Goal: Task Accomplishment & Management: Use online tool/utility

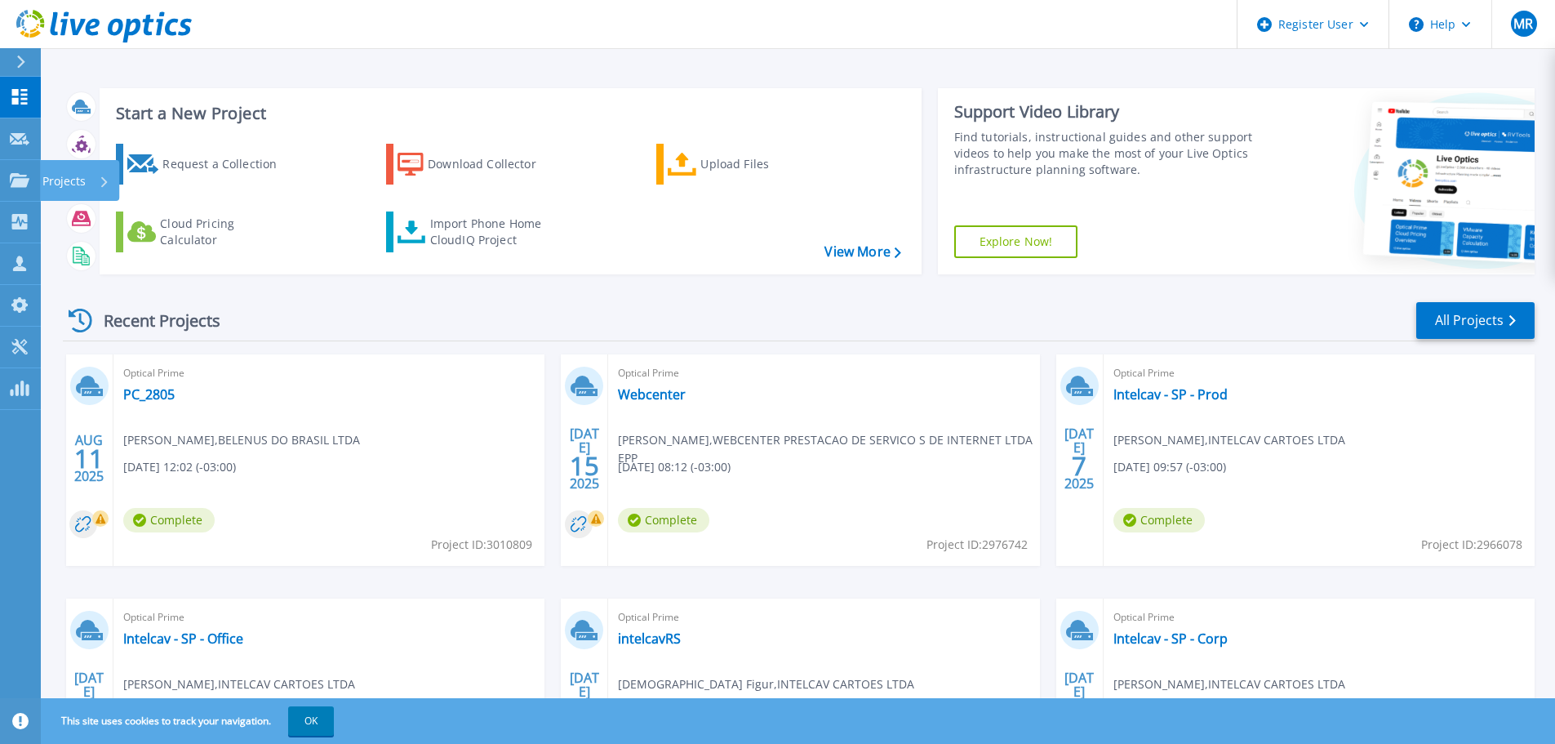
click at [64, 174] on p "Projects" at bounding box center [63, 181] width 43 height 42
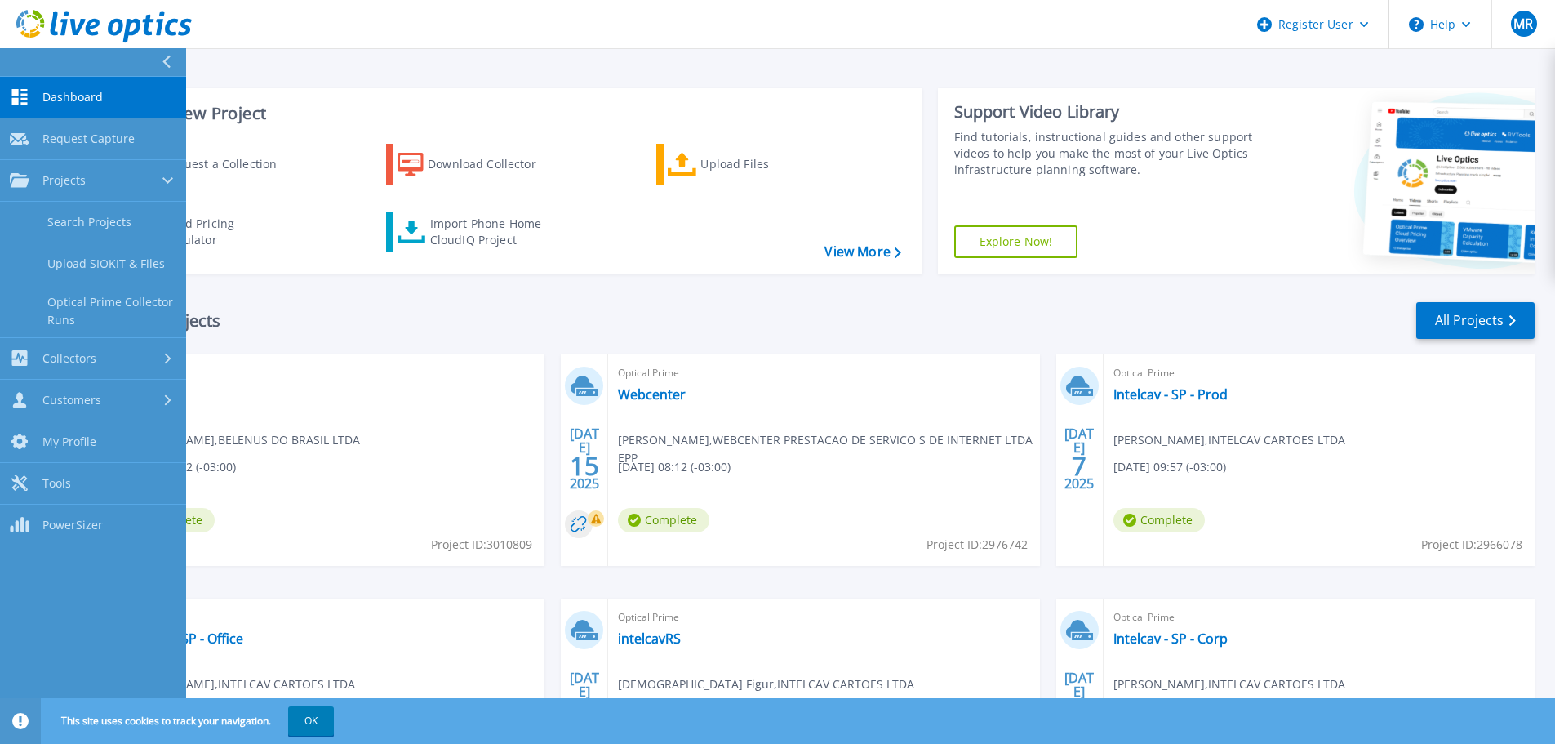
click at [98, 262] on link "Upload SIOKIT & Files" at bounding box center [93, 264] width 186 height 42
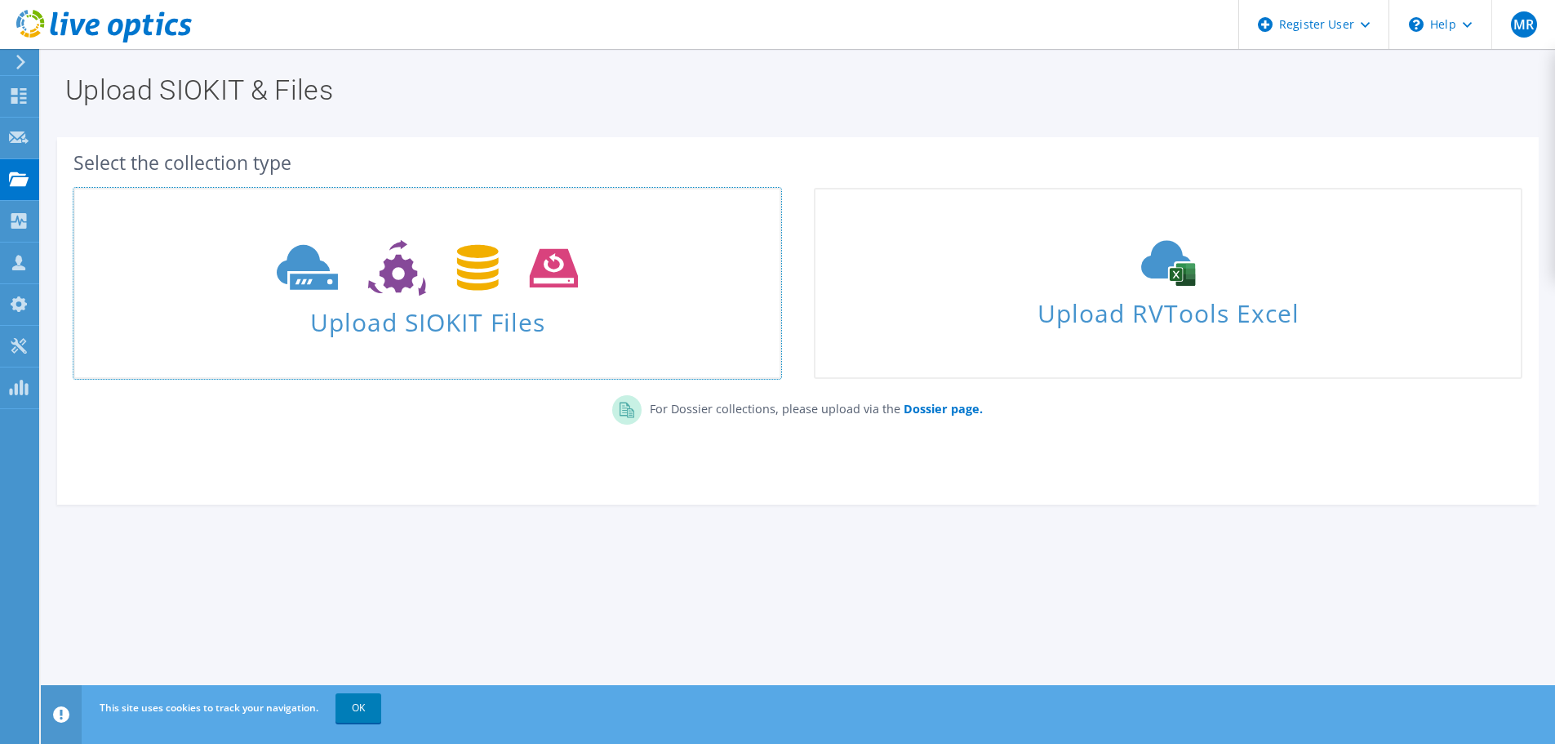
click at [392, 291] on icon at bounding box center [427, 268] width 301 height 56
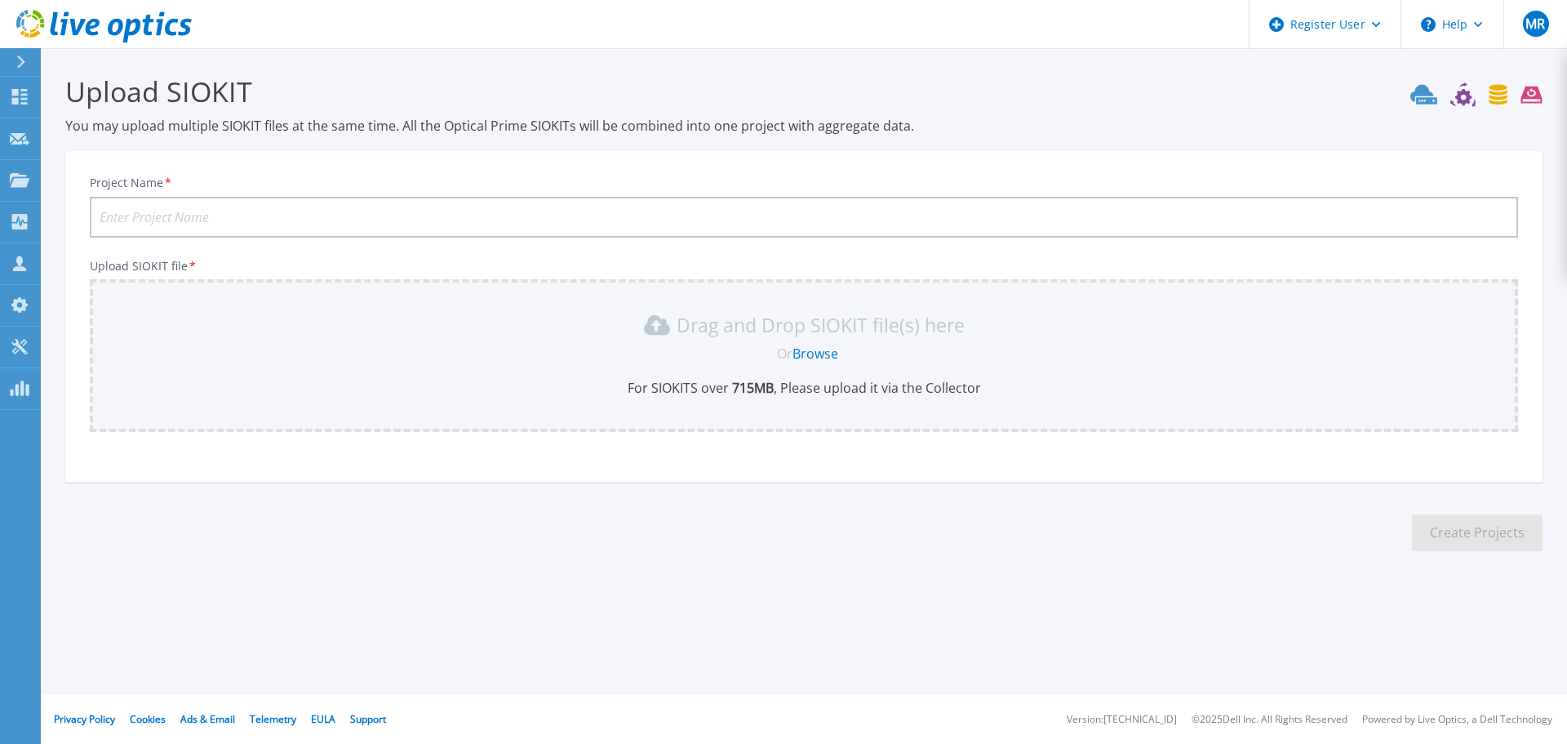
click at [126, 220] on input "Project Name *" at bounding box center [804, 217] width 1429 height 41
paste input "EDIFICIO CORPORATE JARDIM"
type input "EDIFICIO CORPORATE JARDIM"
click at [784, 353] on span "Or" at bounding box center [785, 354] width 16 height 18
click at [691, 326] on p "Drag and Drop SIOKIT file(s) here" at bounding box center [821, 325] width 288 height 16
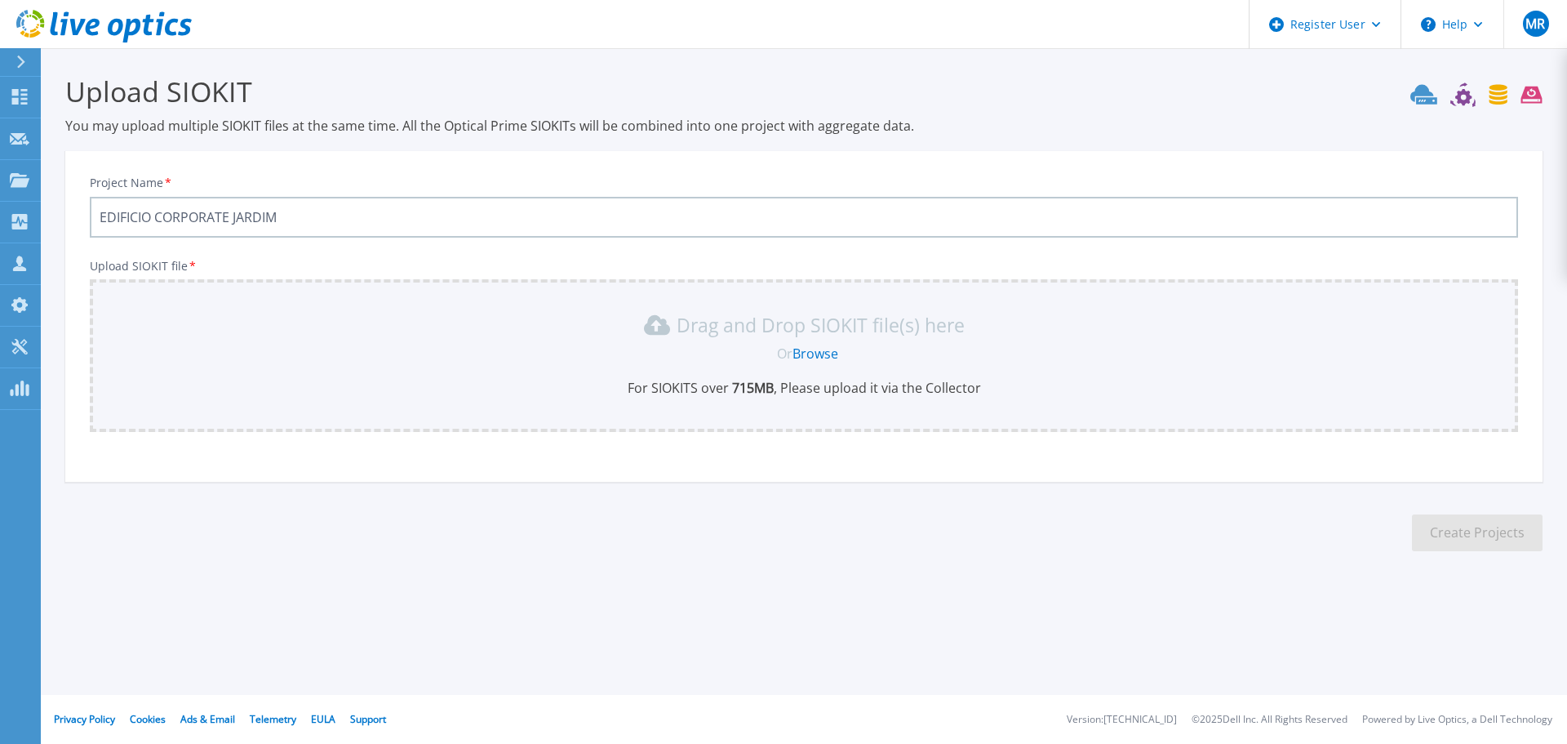
click at [549, 260] on p "Upload SIOKIT file *" at bounding box center [804, 266] width 1429 height 13
click at [812, 353] on link "Browse" at bounding box center [816, 354] width 46 height 18
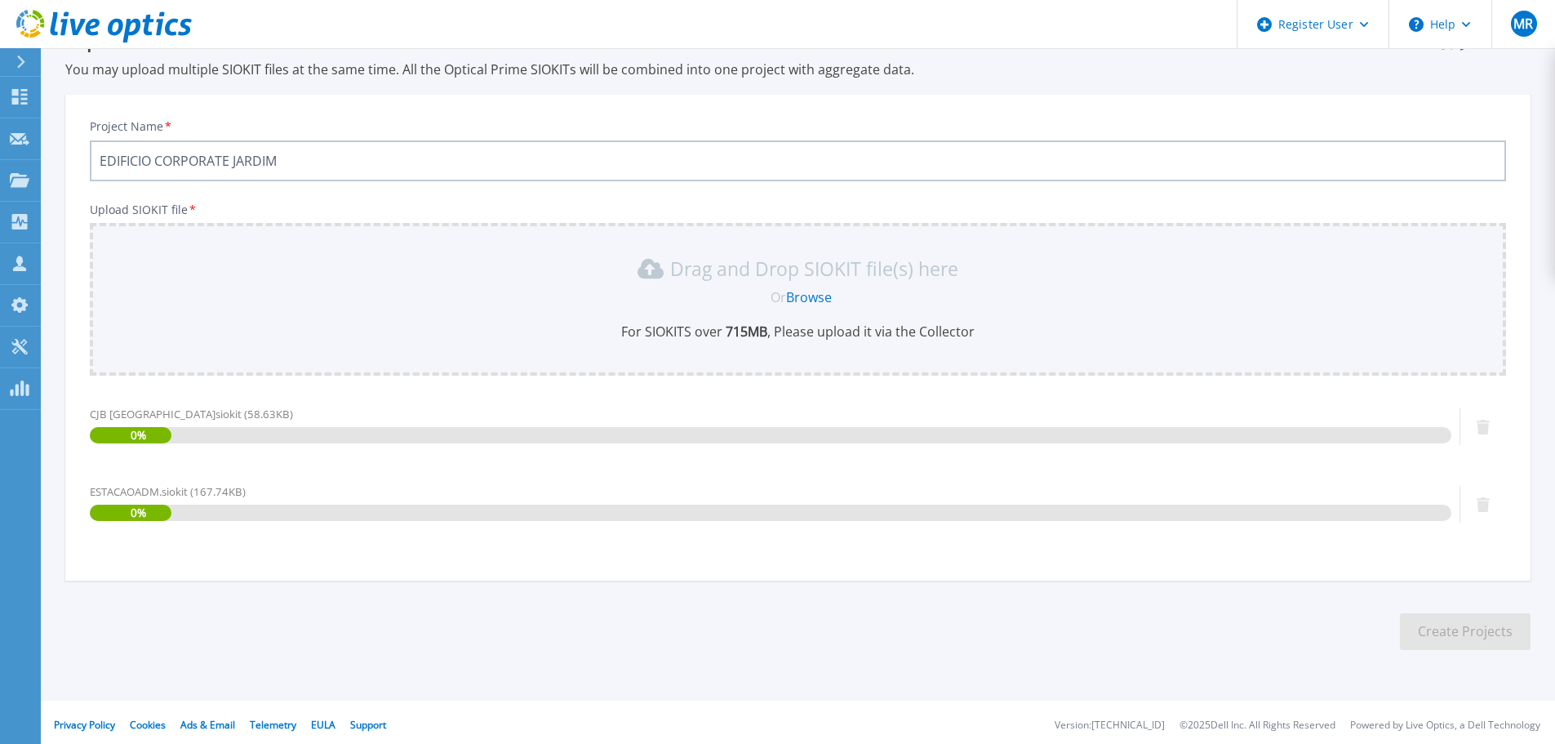
scroll to position [62, 0]
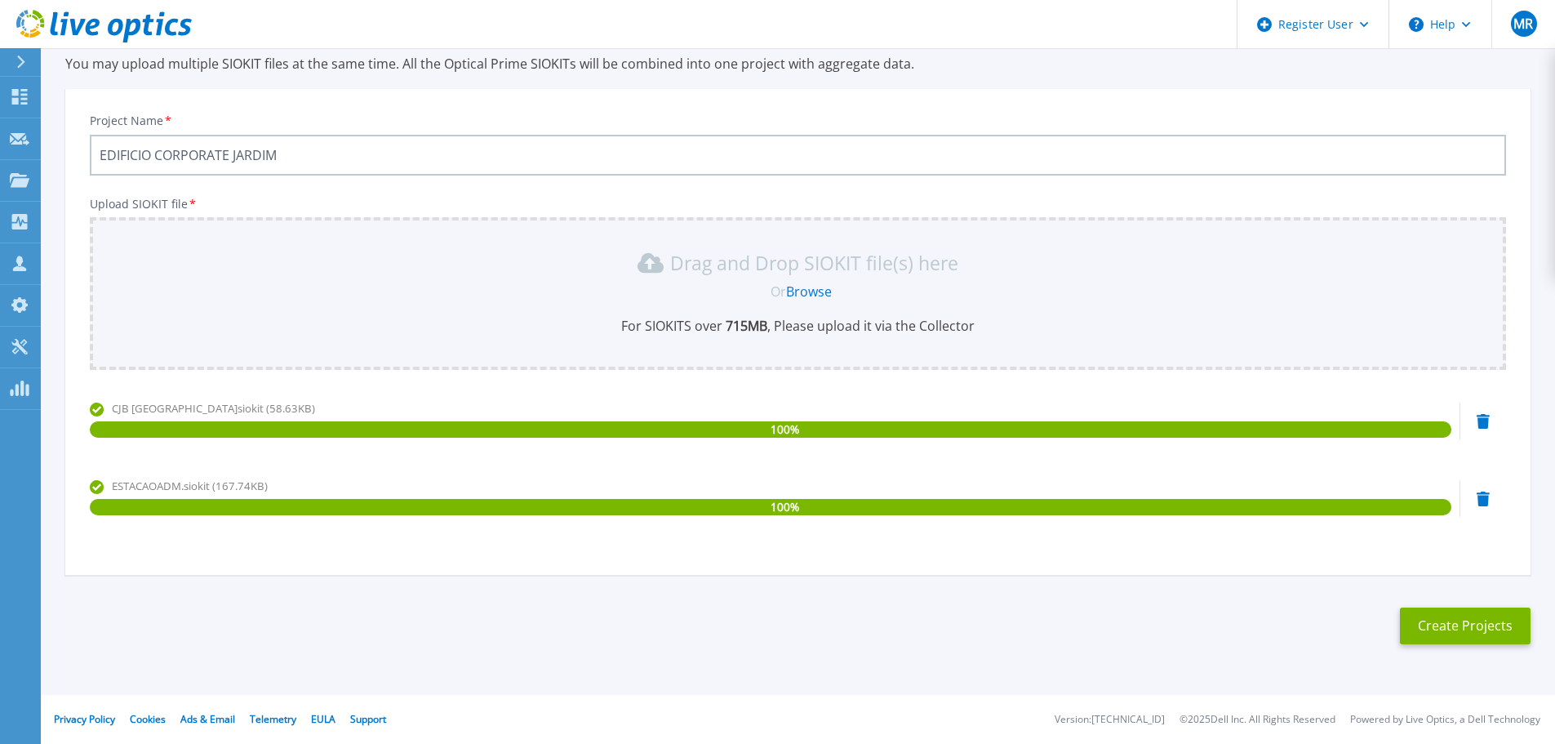
click at [1455, 621] on button "Create Projects" at bounding box center [1465, 625] width 131 height 37
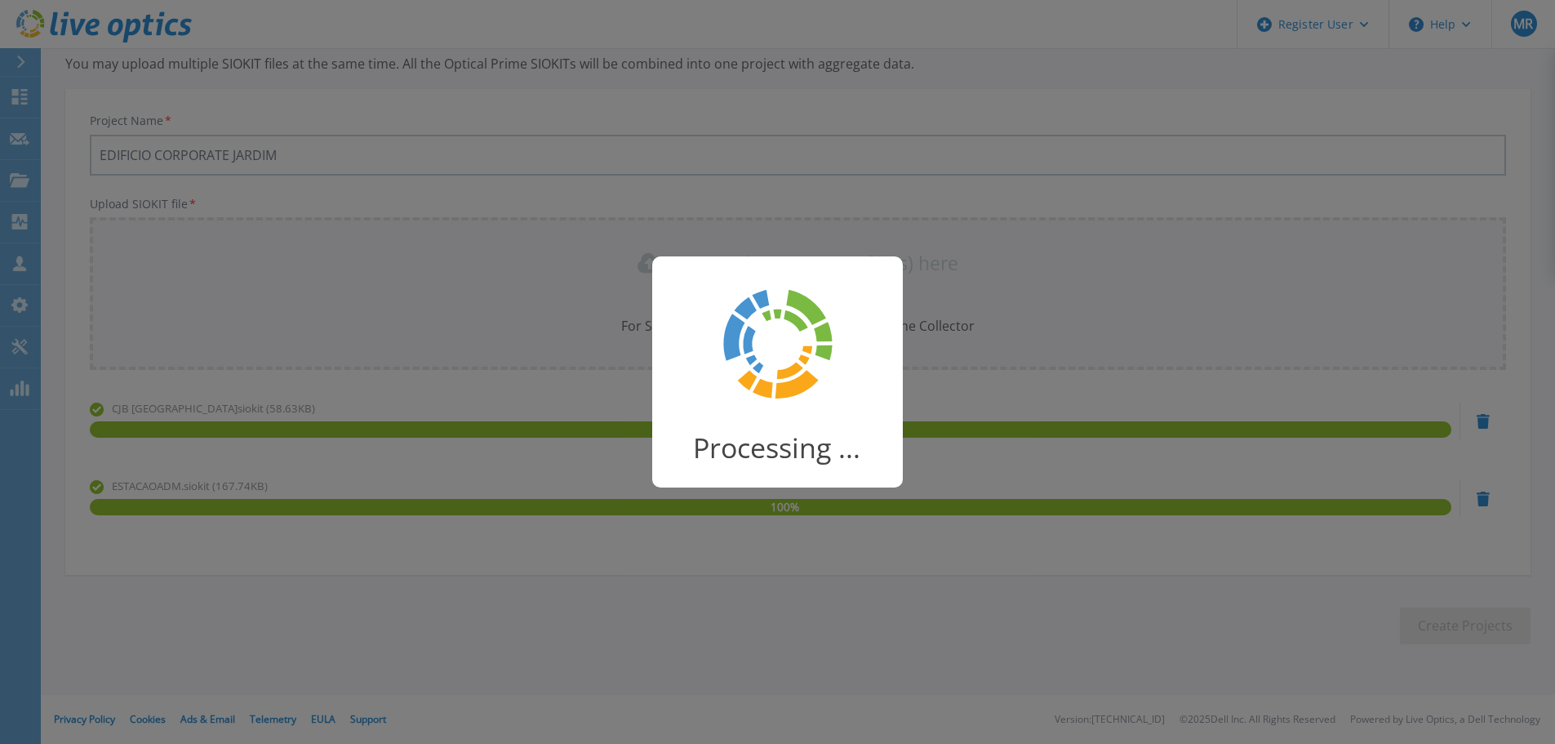
scroll to position [32, 0]
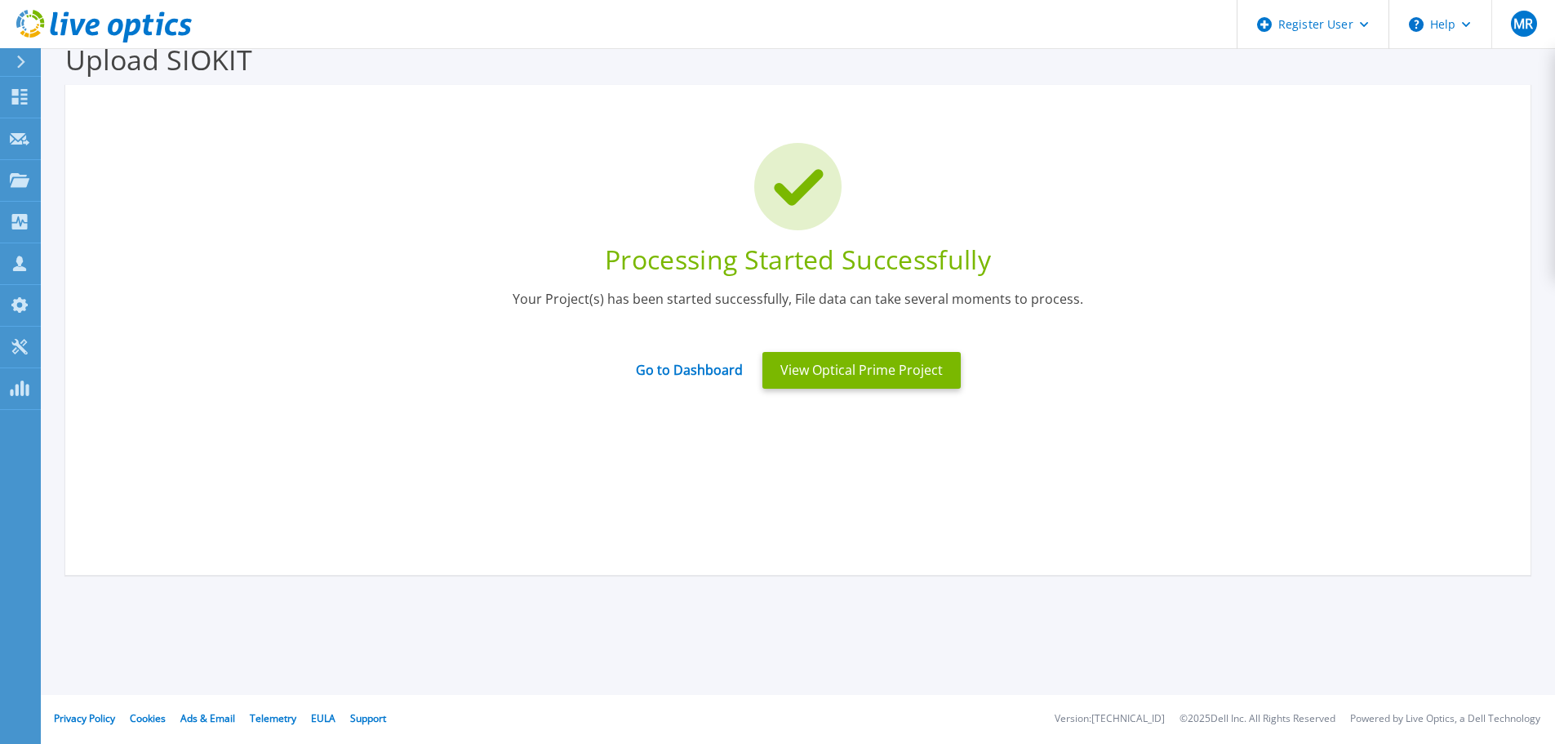
click at [850, 365] on button "View Optical Prime Project" at bounding box center [862, 370] width 198 height 37
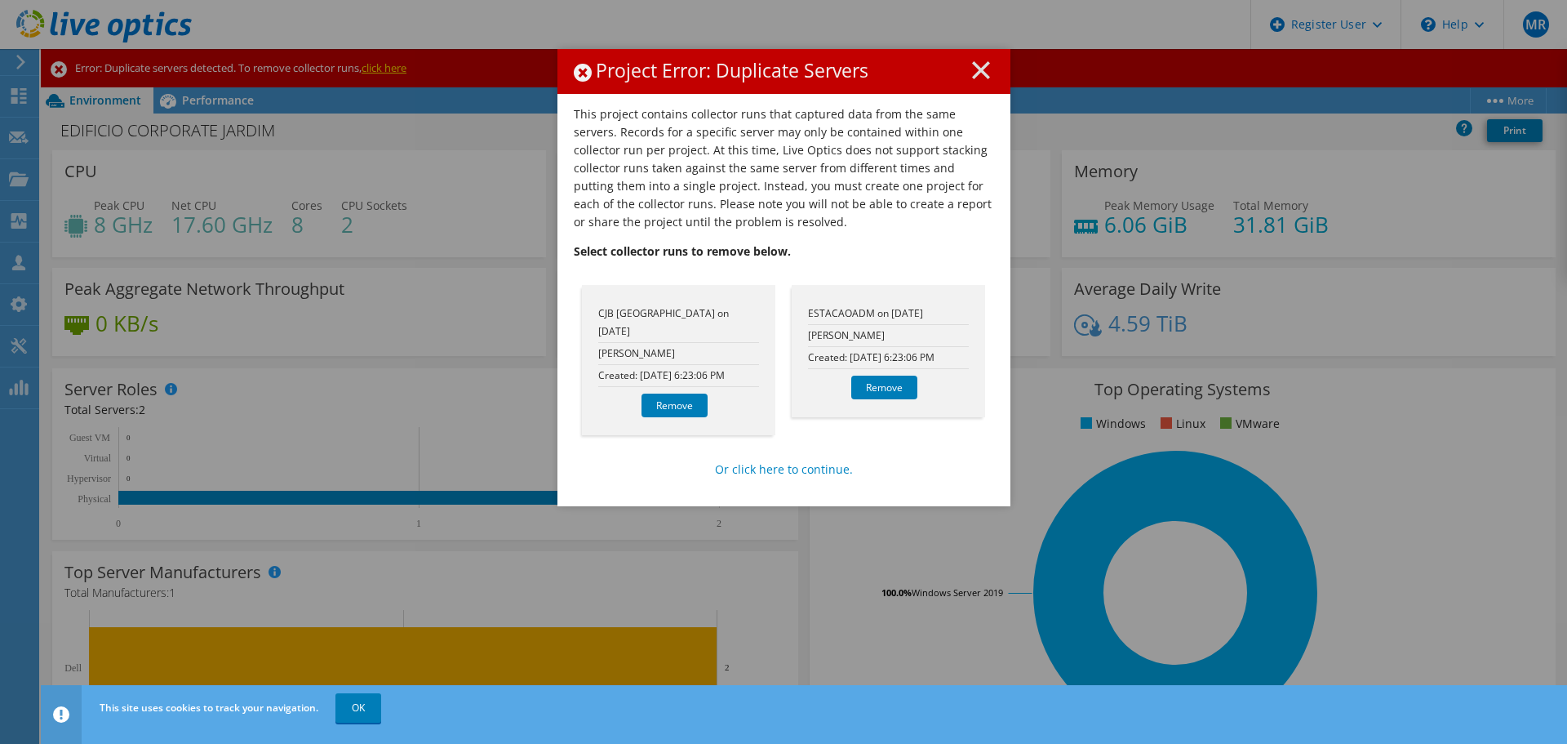
click at [974, 72] on line at bounding box center [981, 70] width 16 height 16
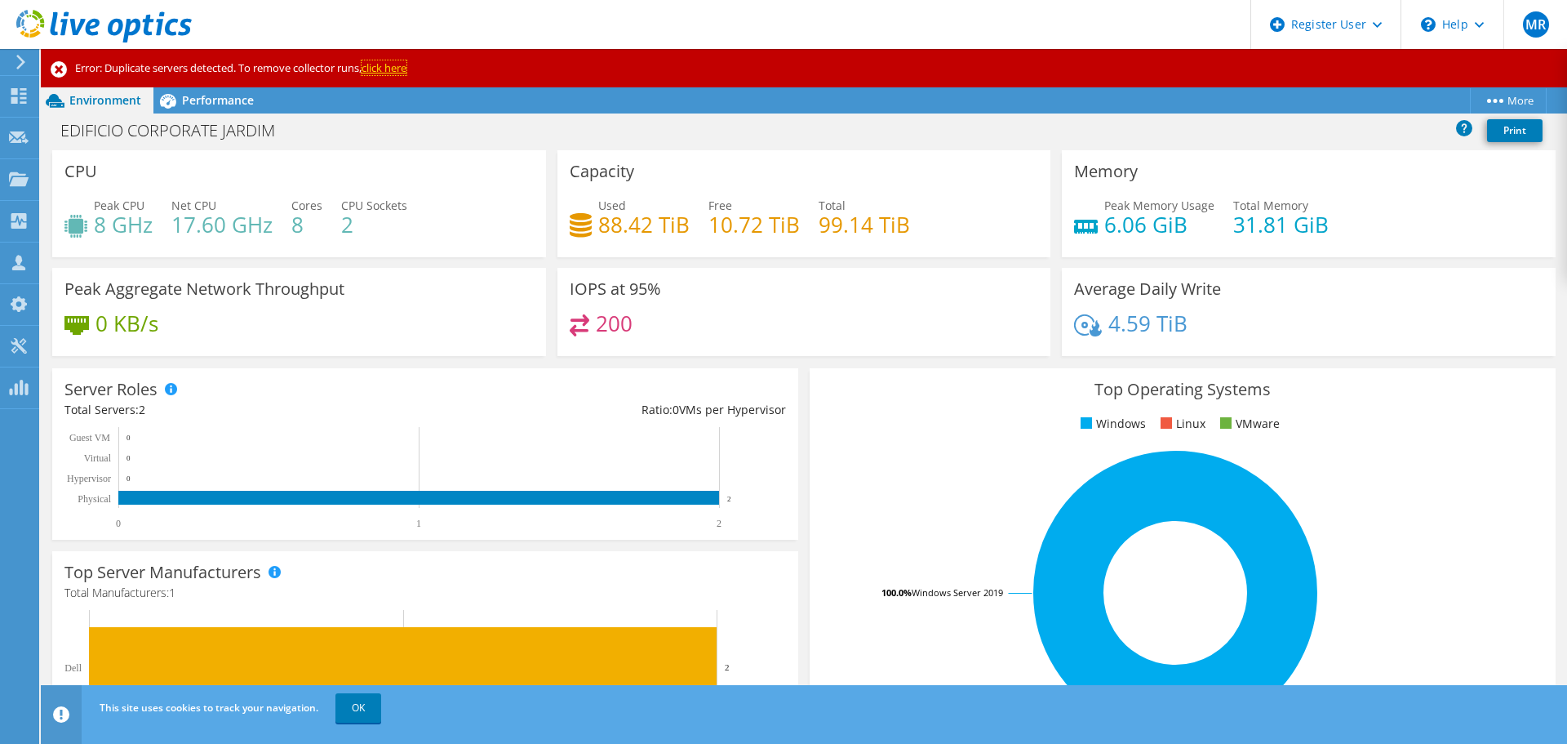
click at [385, 69] on link "click here" at bounding box center [384, 67] width 45 height 15
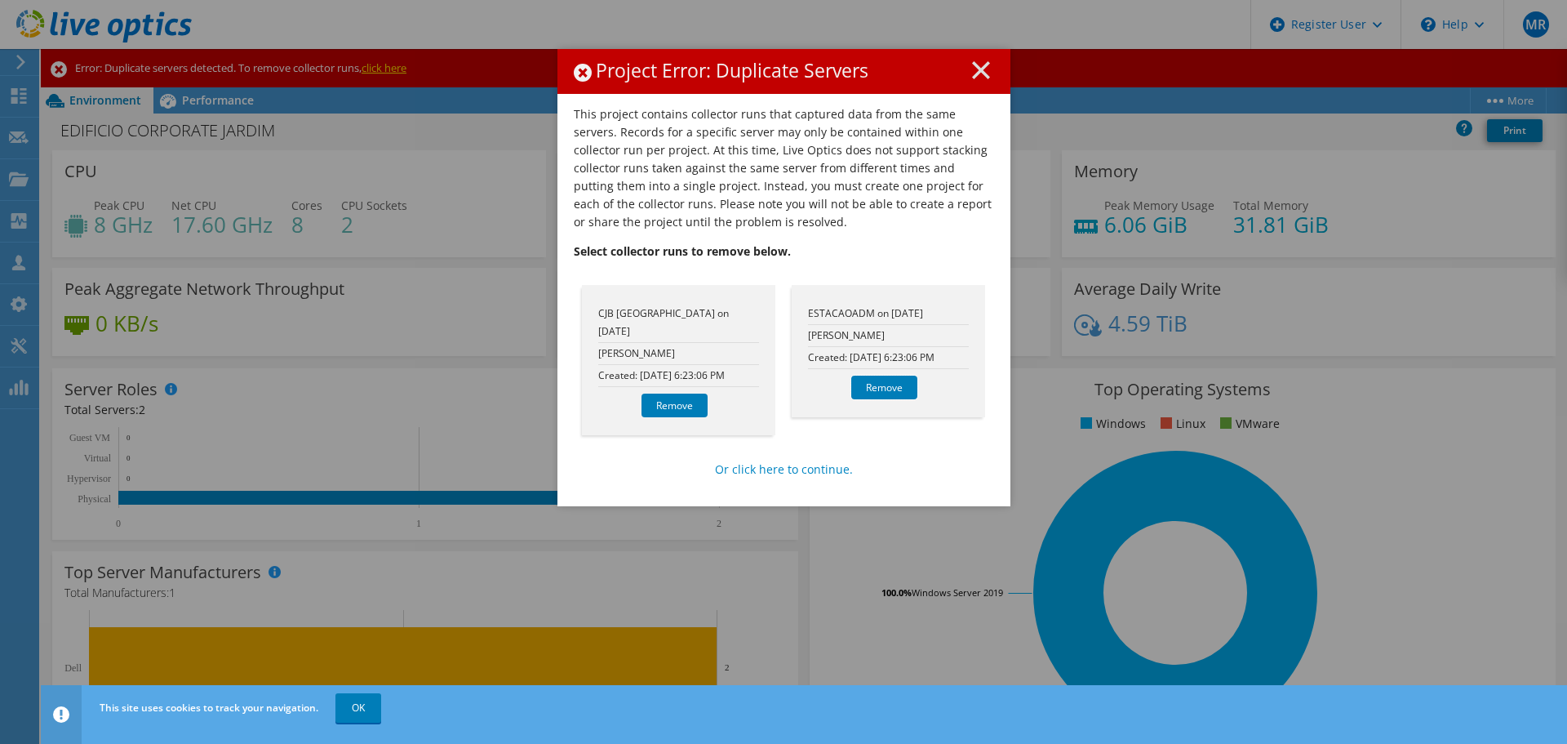
click at [869, 389] on link "Remove" at bounding box center [884, 388] width 66 height 24
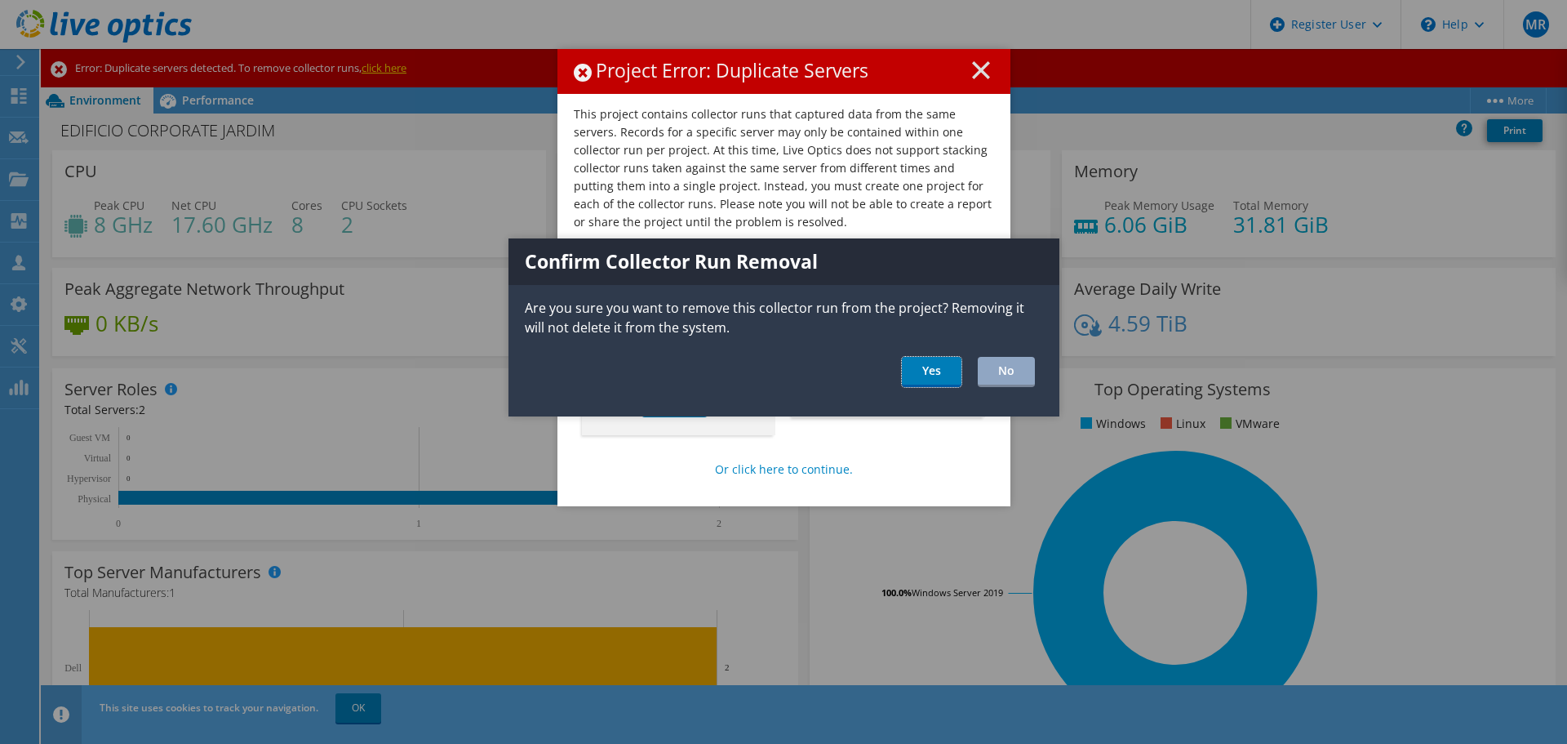
click at [923, 377] on link "Yes" at bounding box center [932, 372] width 60 height 30
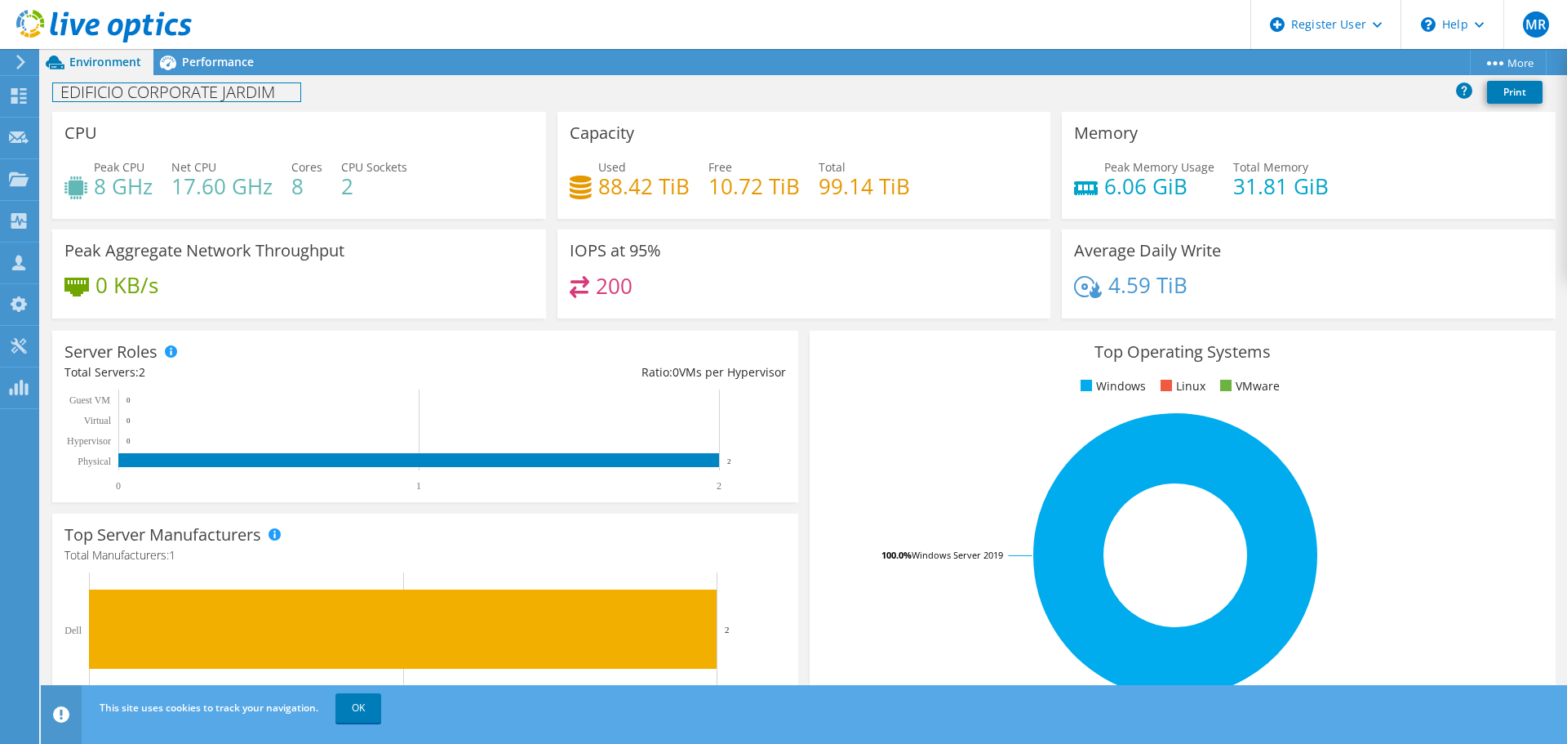
click at [268, 91] on h1 "EDIFICIO CORPORATE JARDIM" at bounding box center [176, 92] width 247 height 18
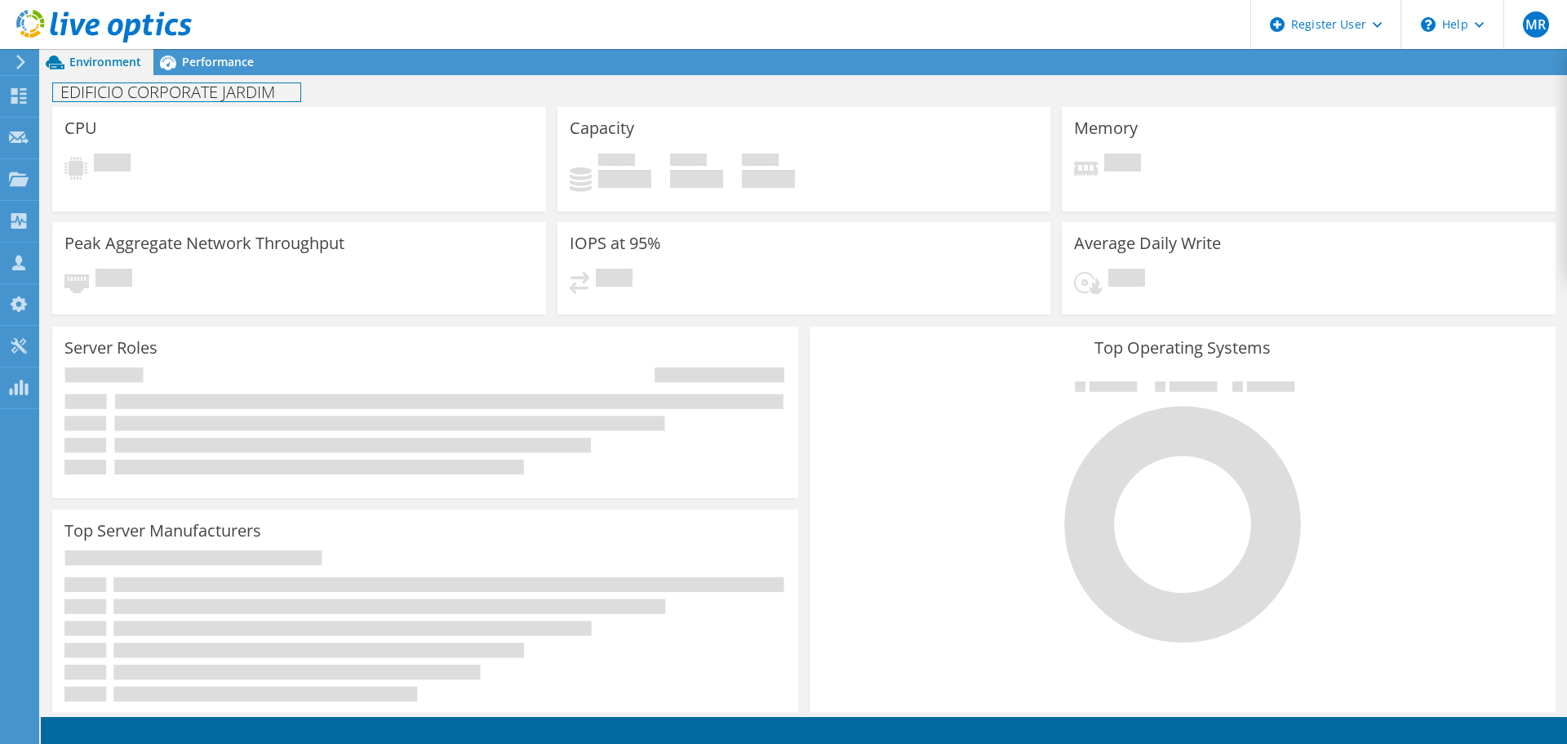
click at [275, 91] on h1 "EDIFICIO CORPORATE JARDIM" at bounding box center [176, 92] width 247 height 18
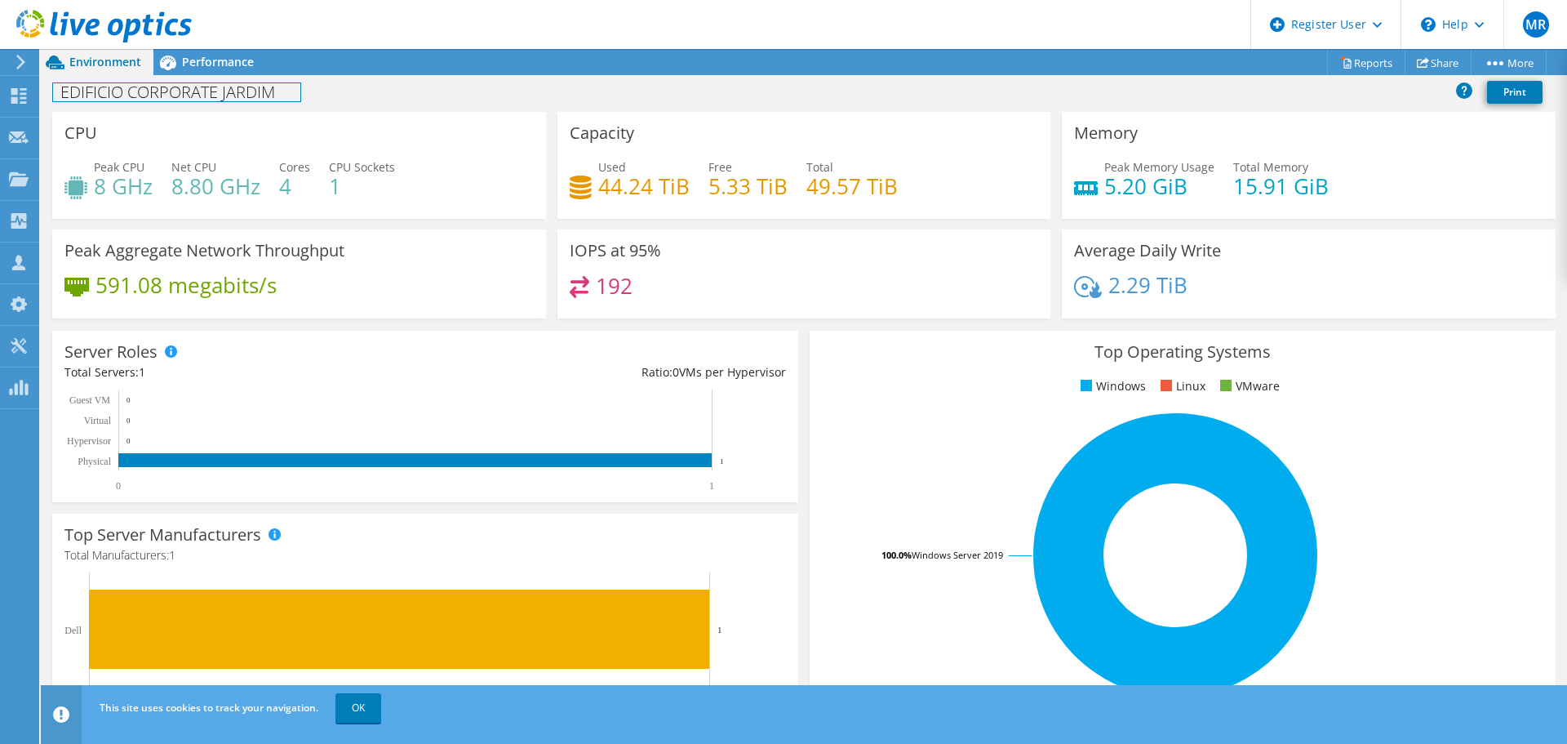
click at [282, 91] on h1 "EDIFICIO CORPORATE JARDIM" at bounding box center [176, 92] width 247 height 18
click at [507, 89] on link at bounding box center [518, 91] width 23 height 20
click at [246, 89] on h1 "EDIFICIO CORPORATE JARDIM - CJB CURITIBA" at bounding box center [274, 92] width 443 height 18
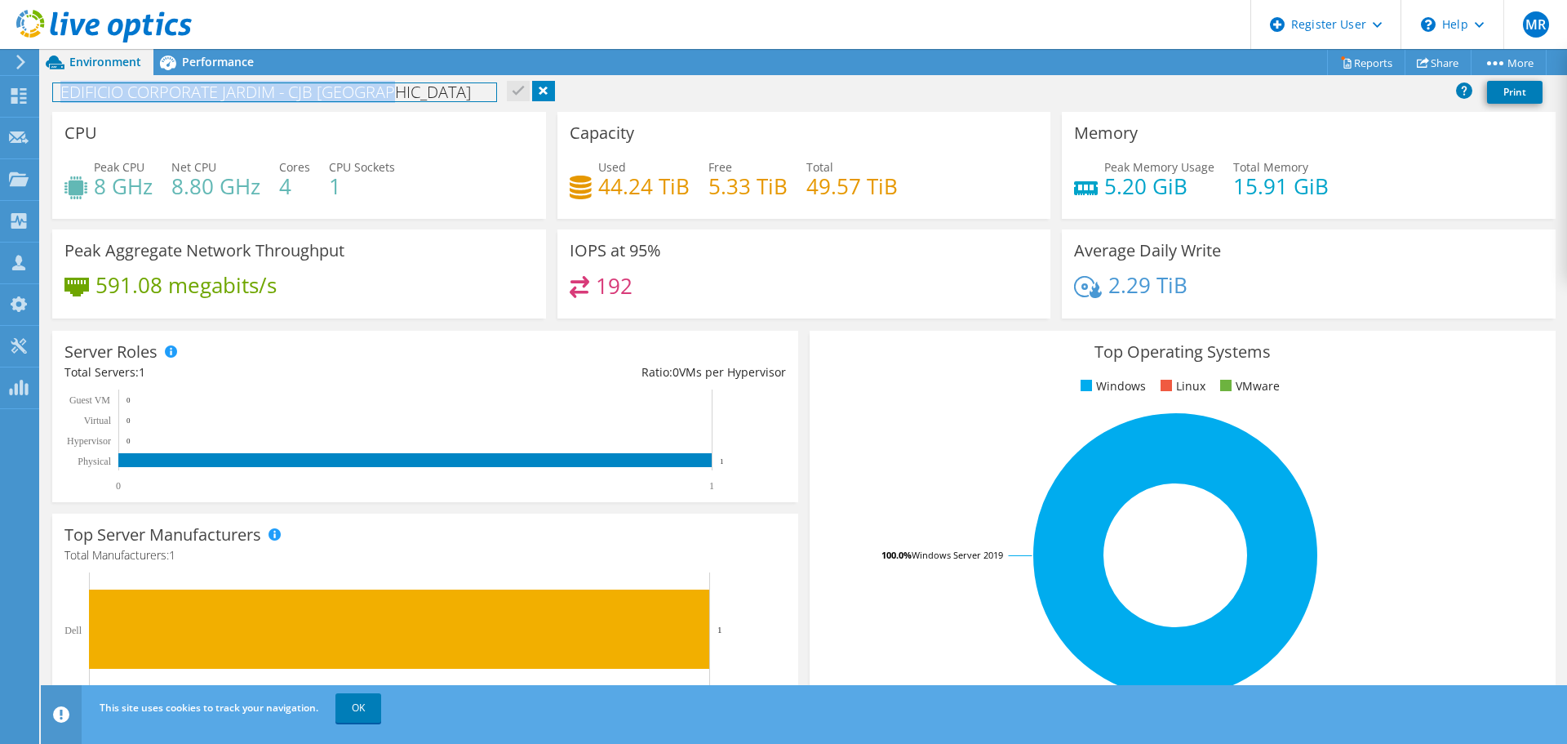
copy h1 "EDIFICIO CORPORATE JARDIM - CJB CURITIBA"
click at [275, 95] on h1 "EDIFICIO CORPORATE JARDIM - CJB CURITIBA" at bounding box center [274, 92] width 443 height 18
click at [274, 95] on h1 "EDIFICIO CORPORATE JARDIM - CJB CURITIBA" at bounding box center [274, 92] width 443 height 18
copy h1 "EDIFICIO CORPORATE JARDIM - CJB CURITIBA"
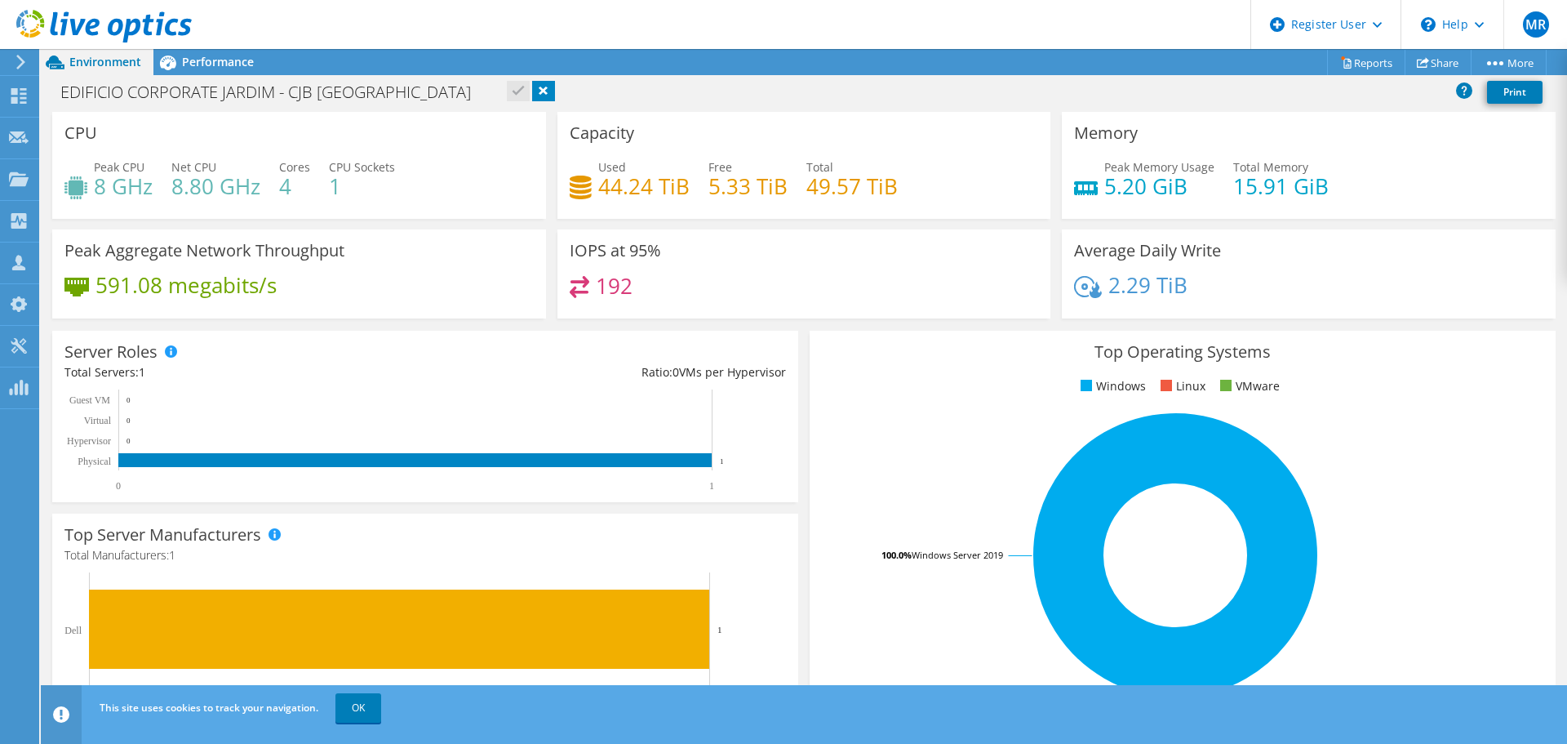
click at [596, 104] on div "EDIFICIO CORPORATE JARDIM - CJB CURITIBA Print" at bounding box center [804, 92] width 1527 height 30
click at [216, 54] on span "Performance" at bounding box center [218, 62] width 72 height 16
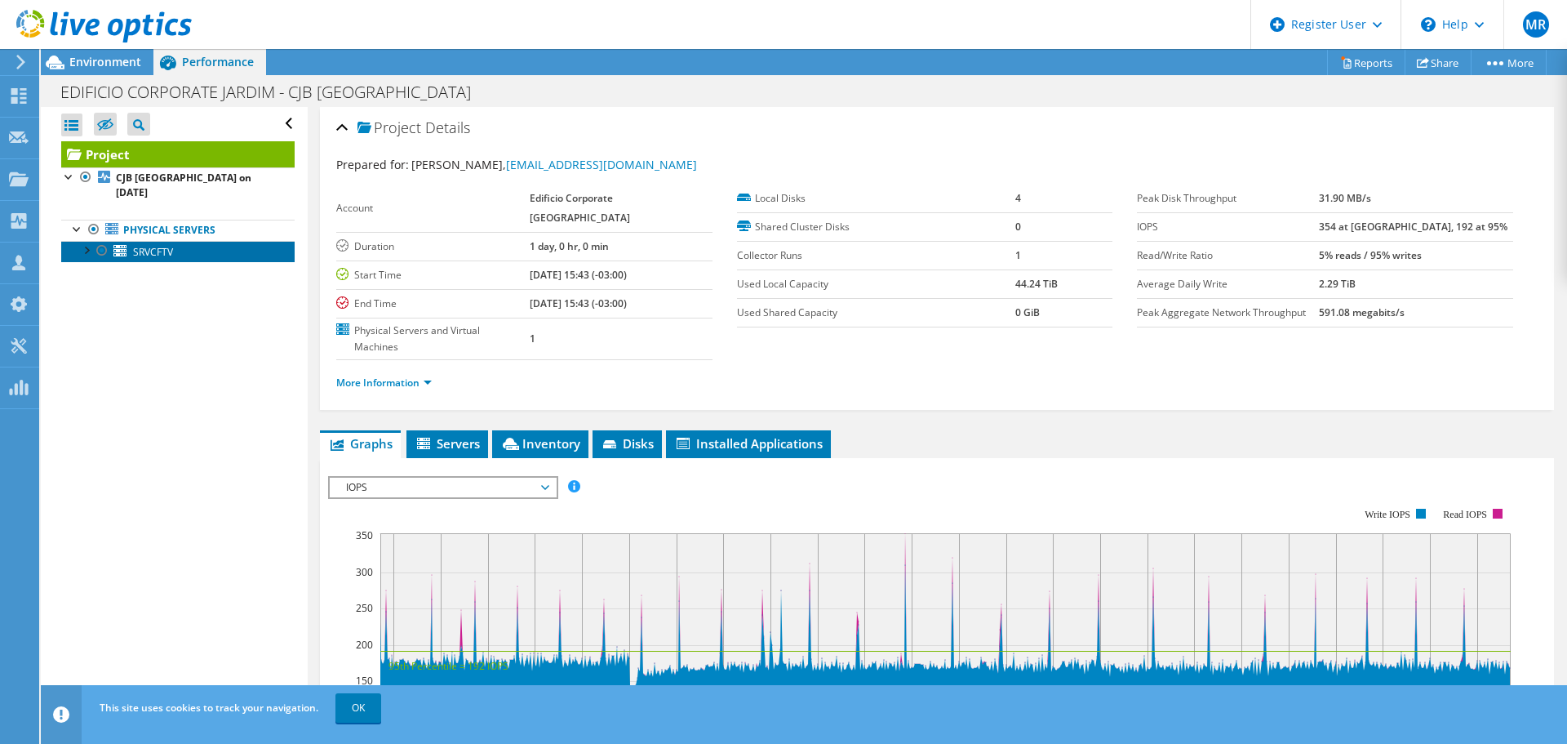
click at [159, 245] on span "SRVCFTV" at bounding box center [153, 252] width 40 height 14
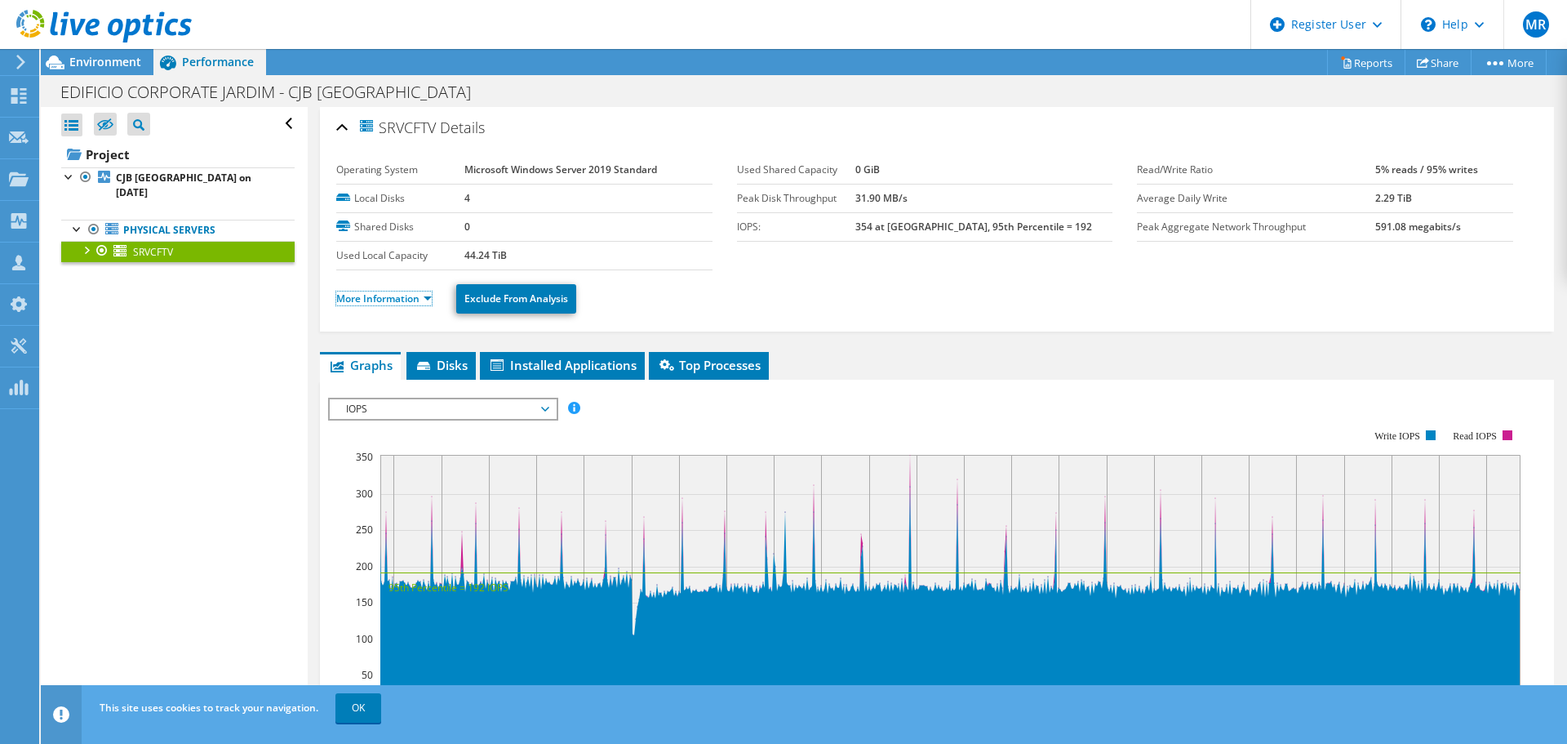
click at [402, 296] on link "More Information" at bounding box center [384, 298] width 96 height 14
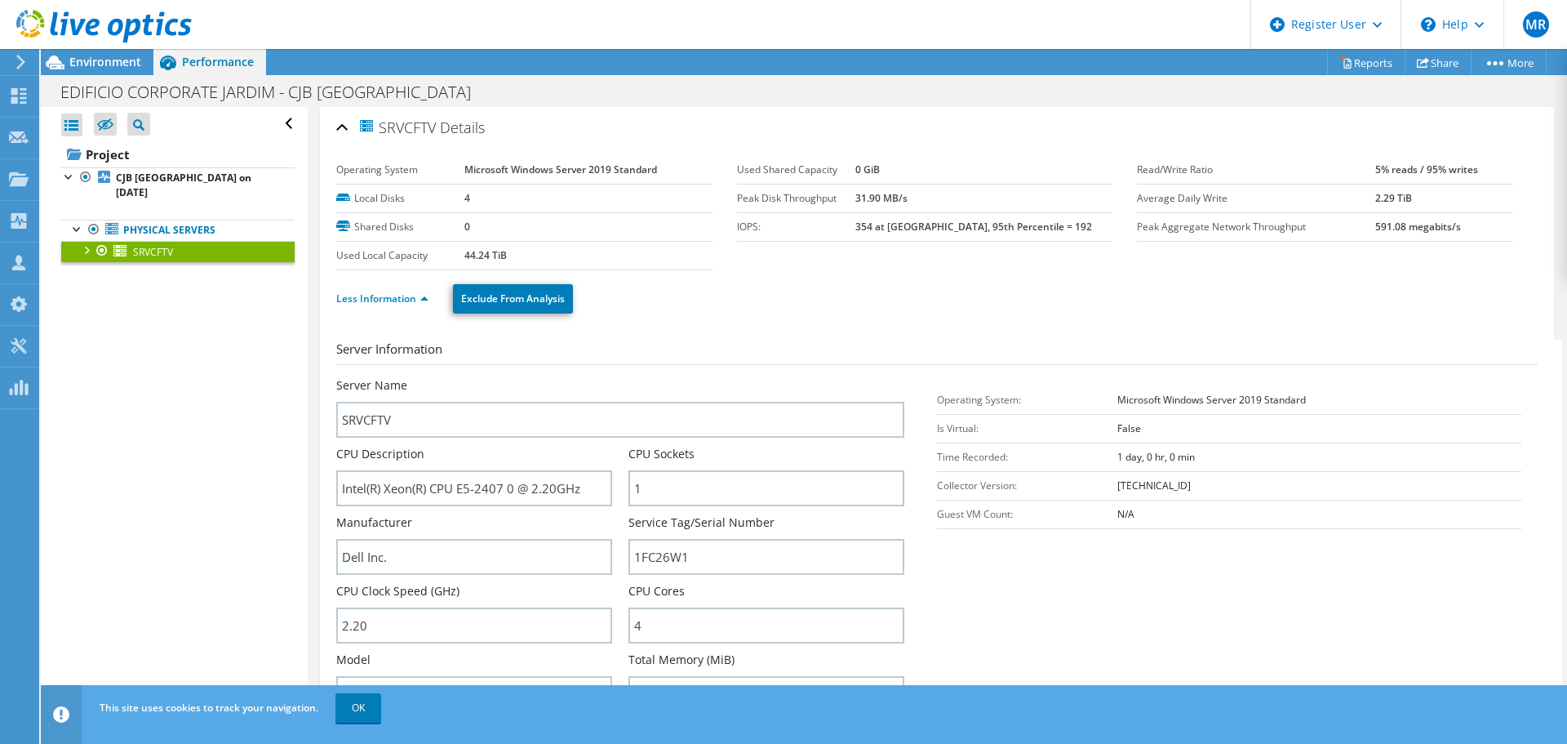
click at [126, 51] on div at bounding box center [96, 27] width 192 height 55
click at [126, 58] on span "Environment" at bounding box center [105, 62] width 72 height 16
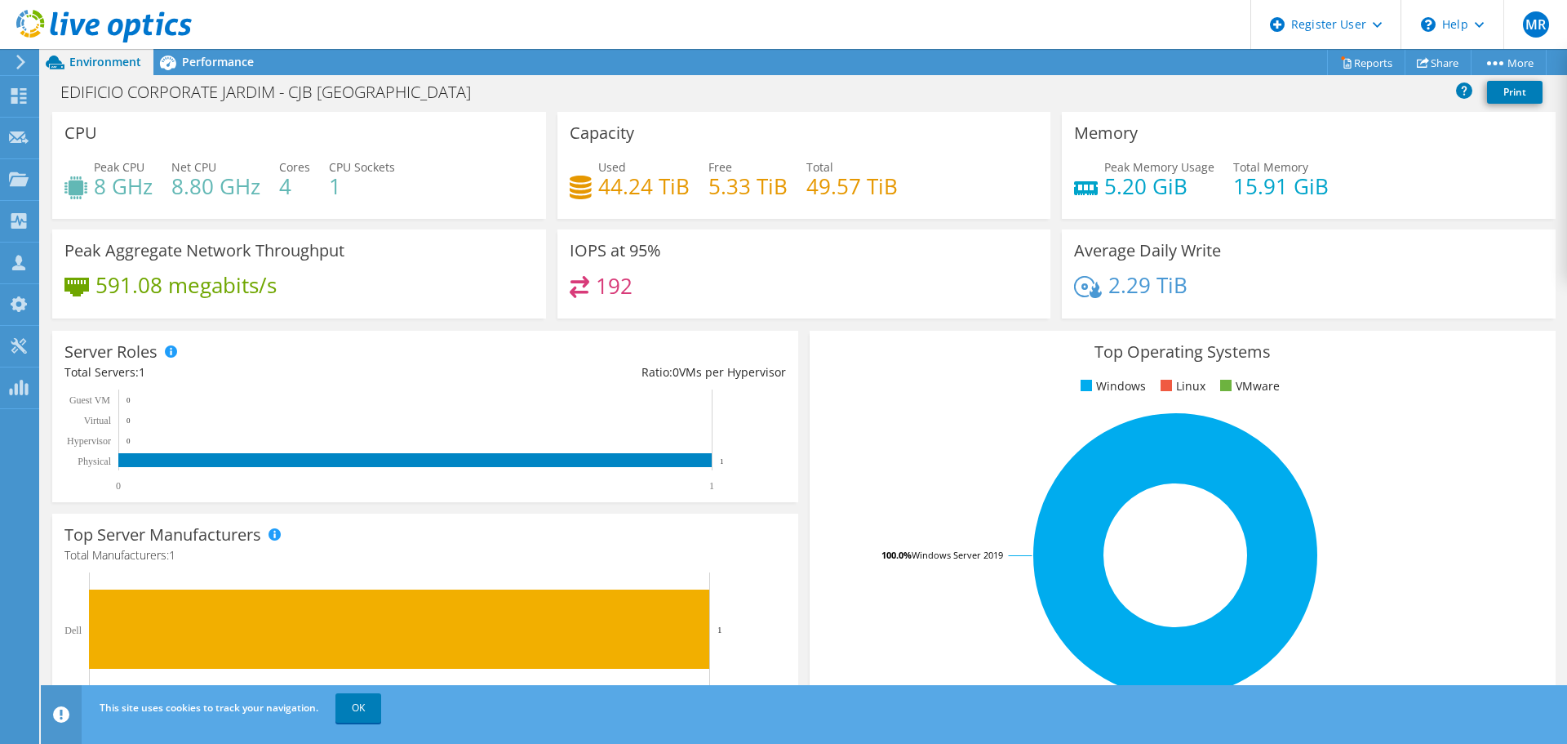
click at [359, 709] on link "OK" at bounding box center [359, 707] width 46 height 29
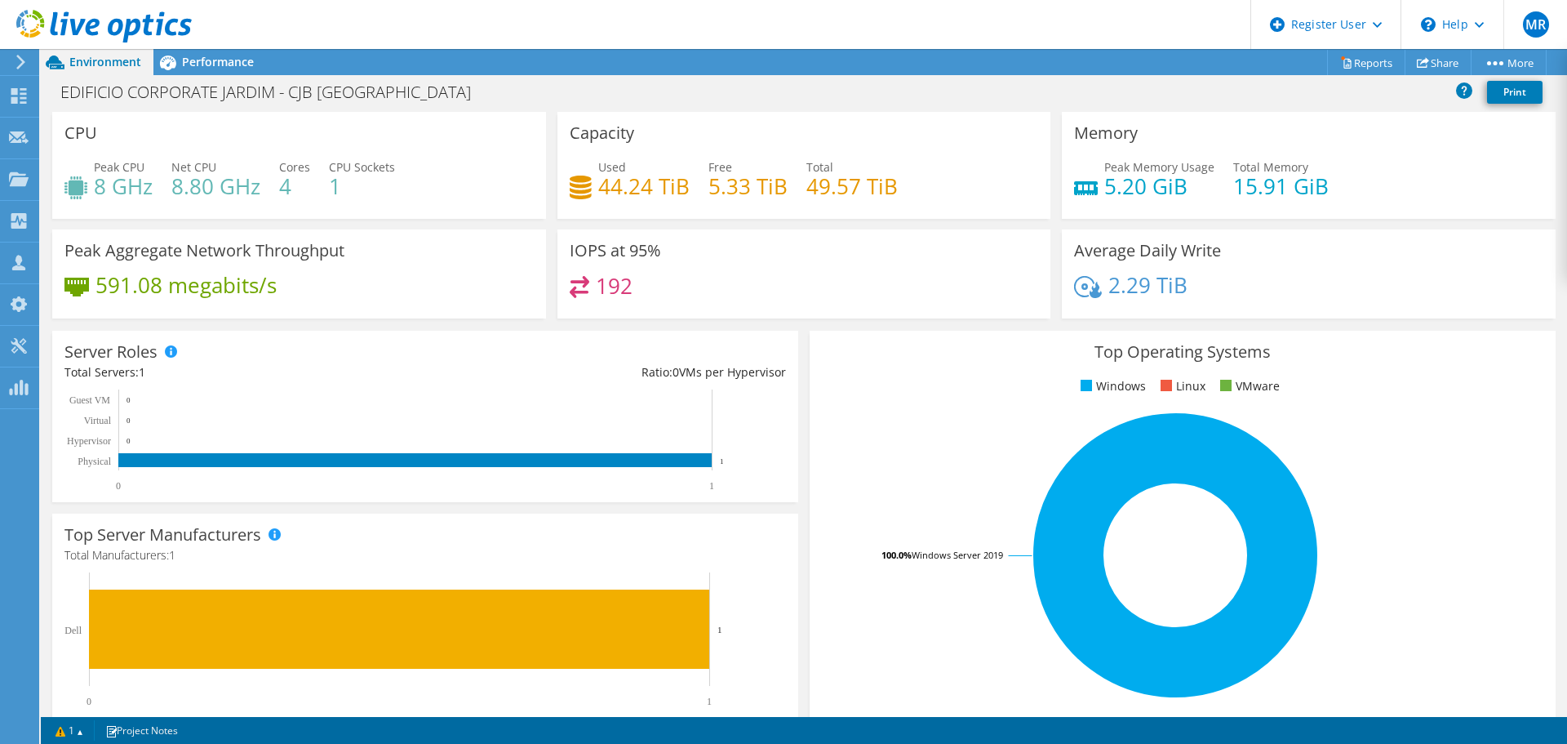
click at [207, 62] on span "Performance" at bounding box center [218, 62] width 72 height 16
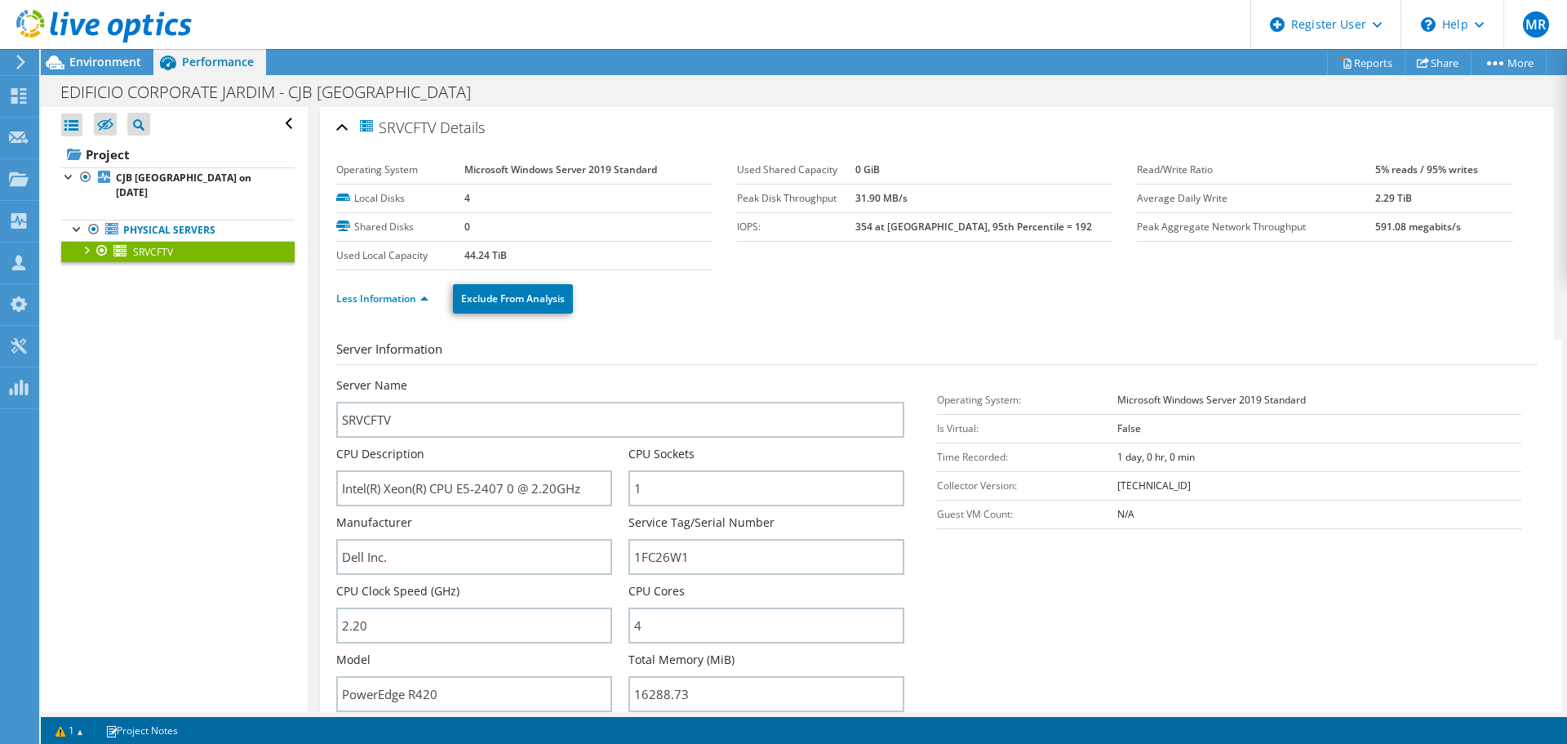
click at [122, 60] on span "Environment" at bounding box center [105, 62] width 72 height 16
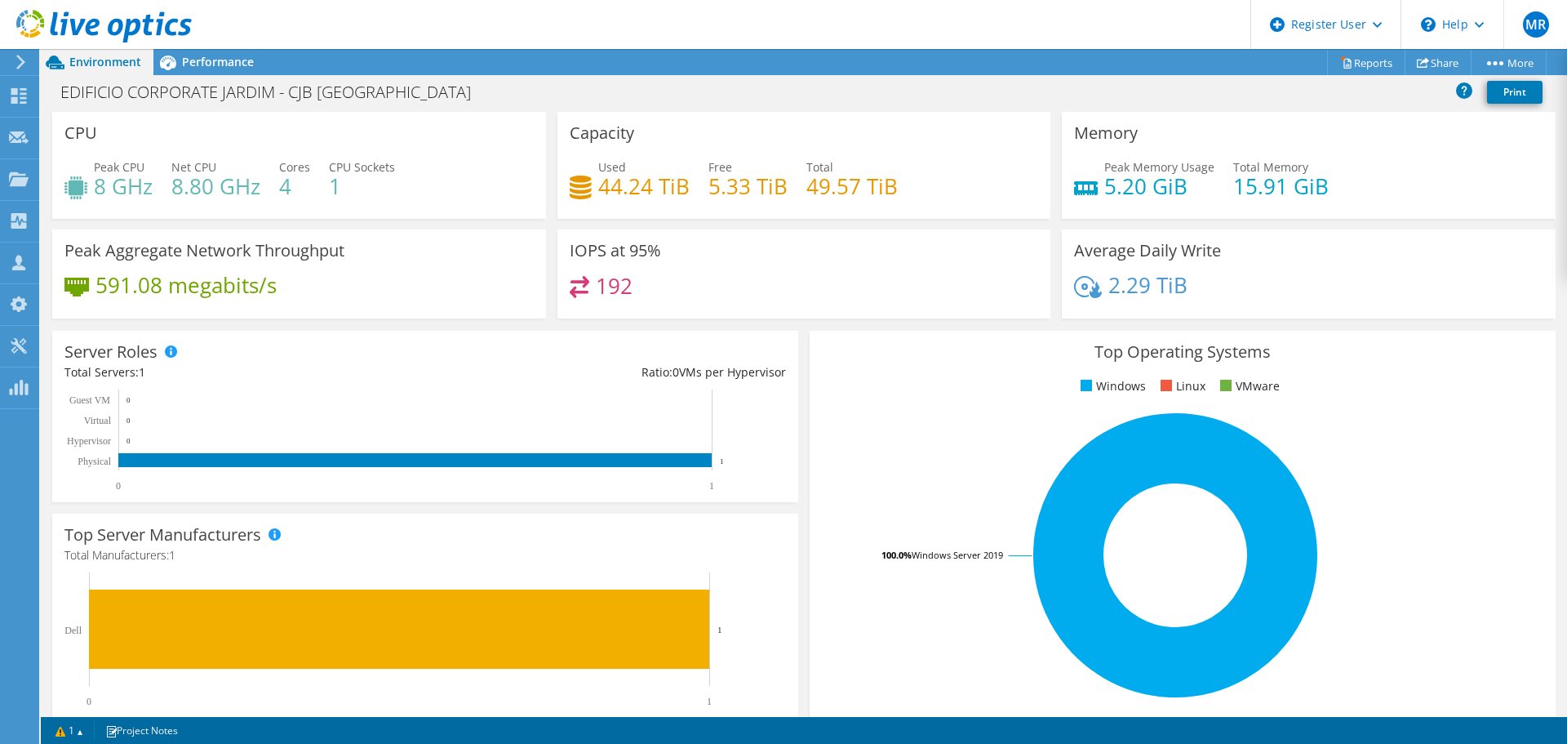
click at [179, 62] on icon at bounding box center [167, 62] width 29 height 29
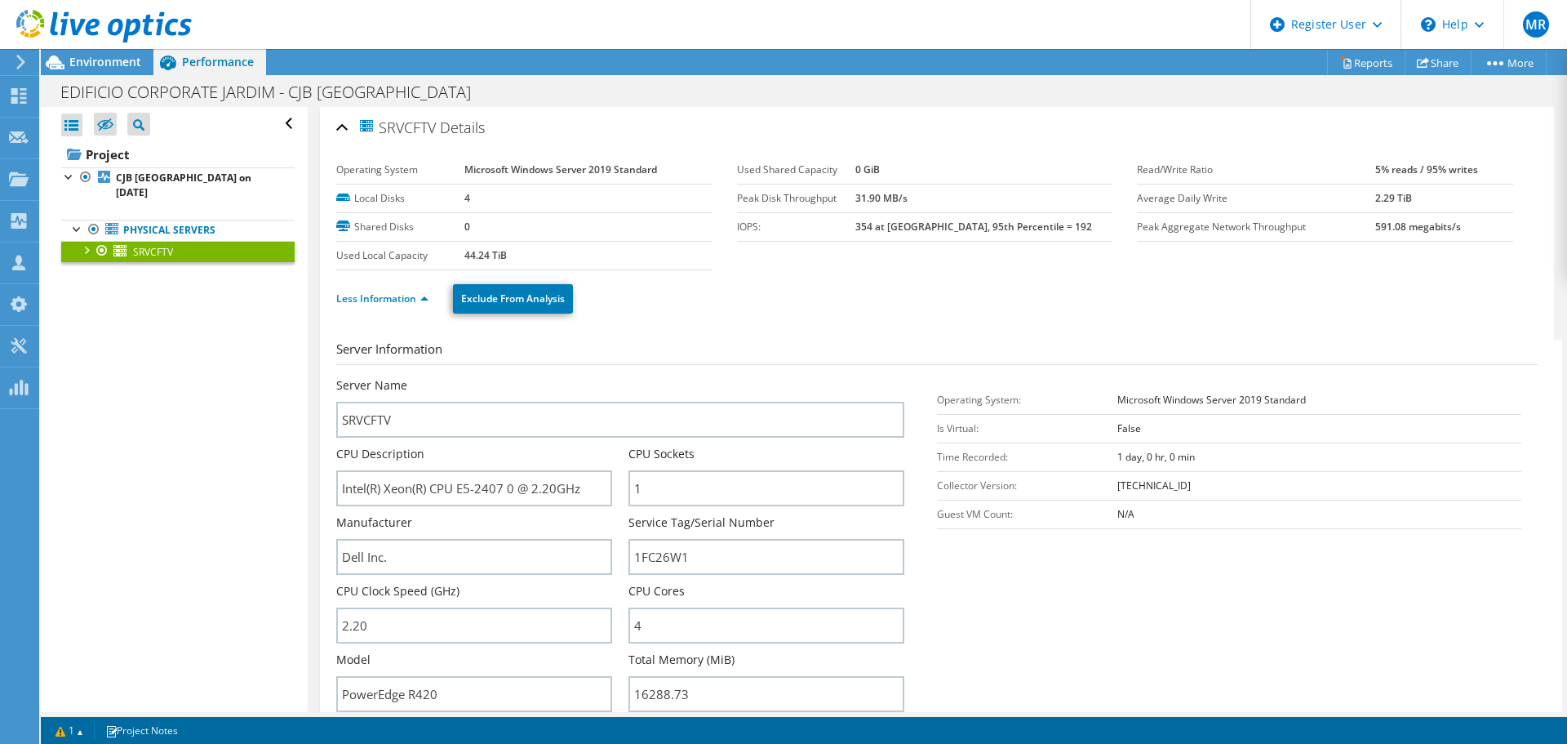
click at [124, 64] on span "Environment" at bounding box center [105, 62] width 72 height 16
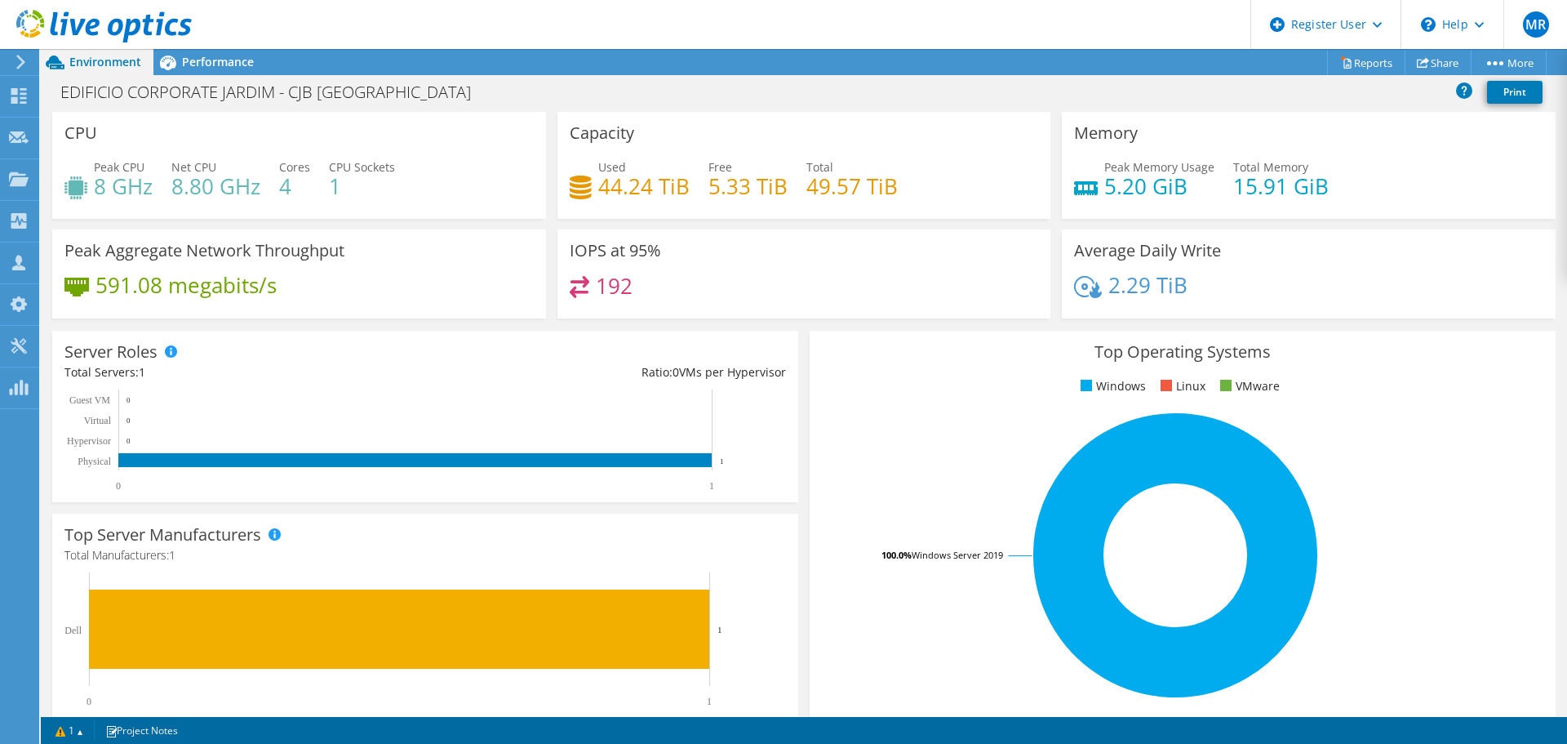
click at [198, 64] on span "Performance" at bounding box center [218, 62] width 72 height 16
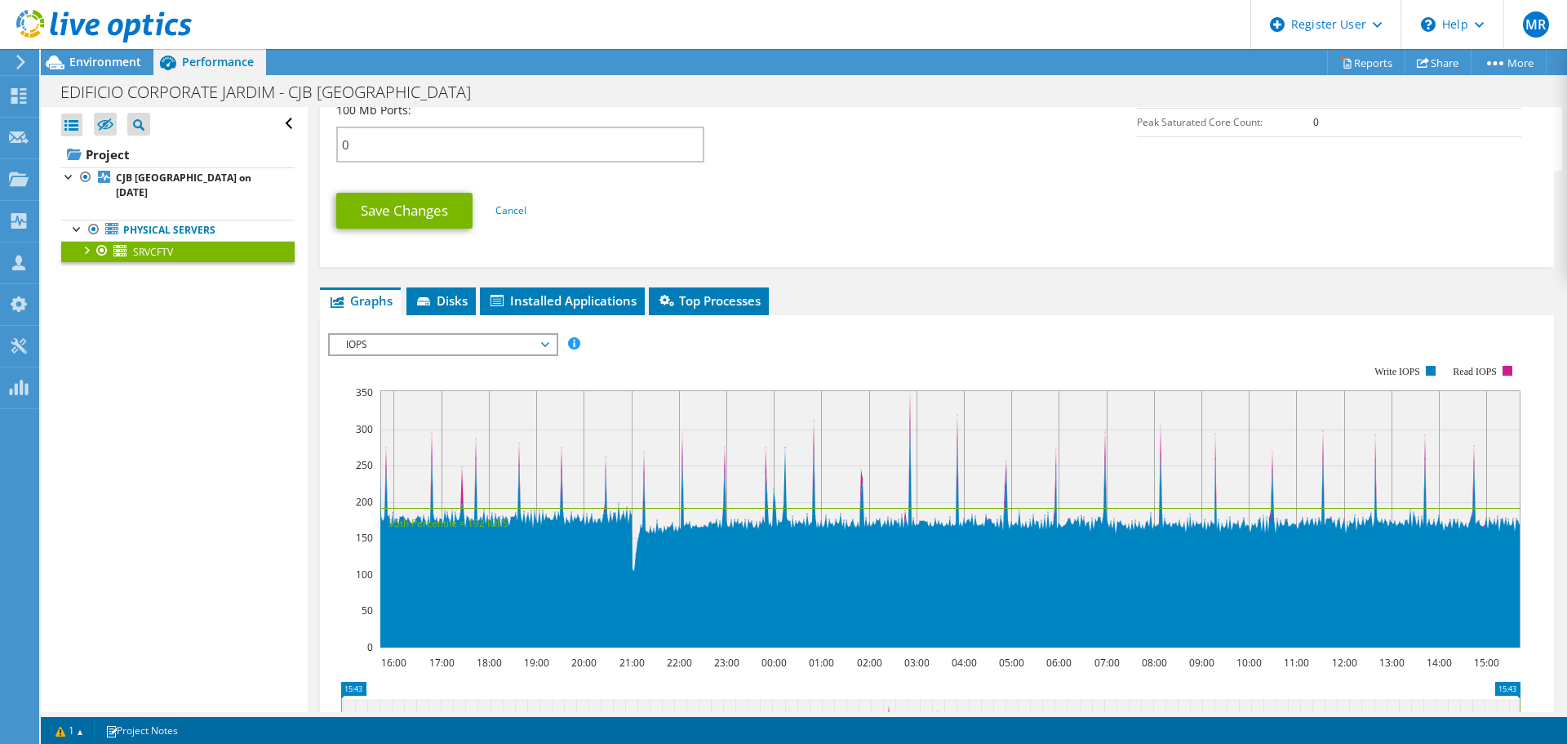
scroll to position [898, 0]
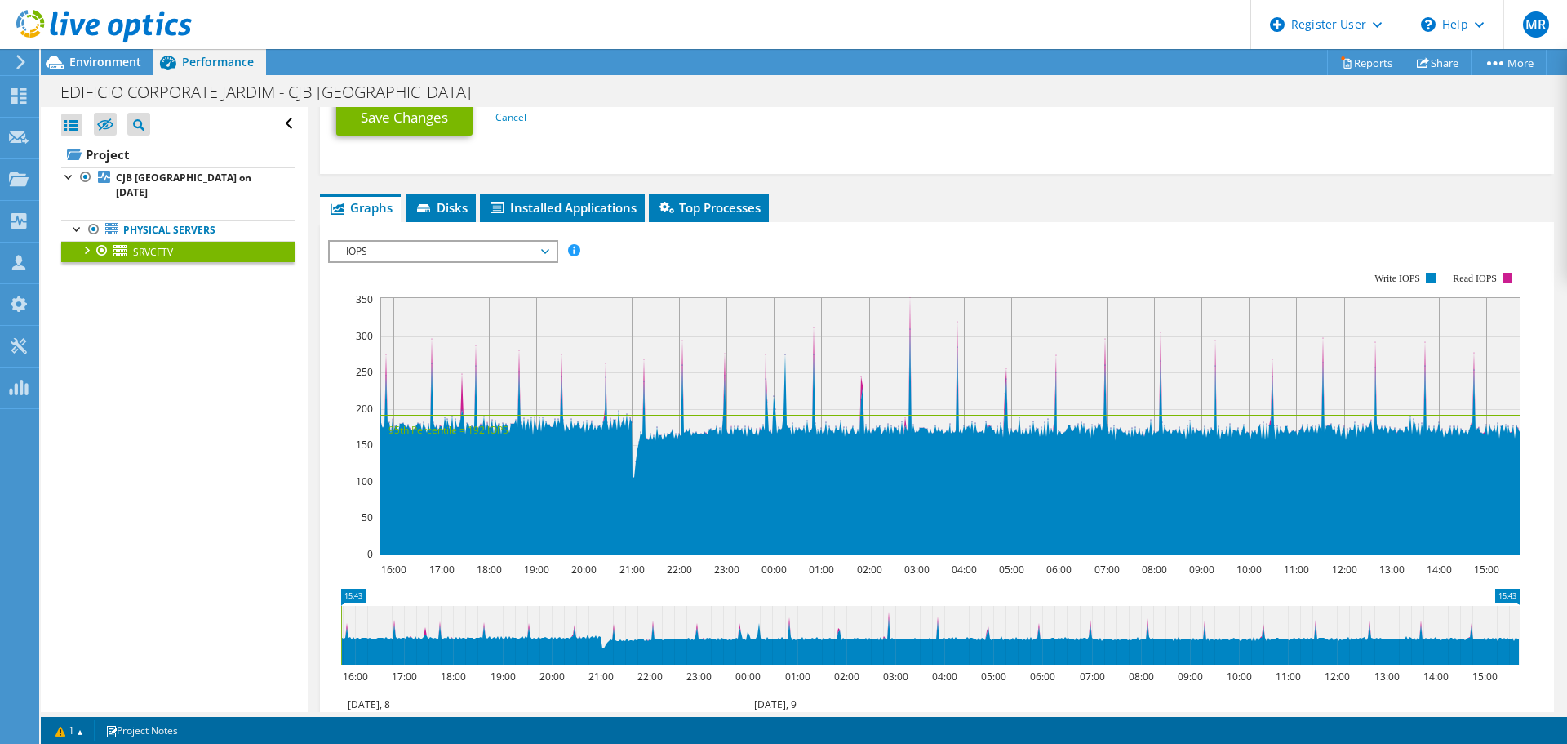
click at [416, 260] on span "IOPS" at bounding box center [443, 252] width 210 height 20
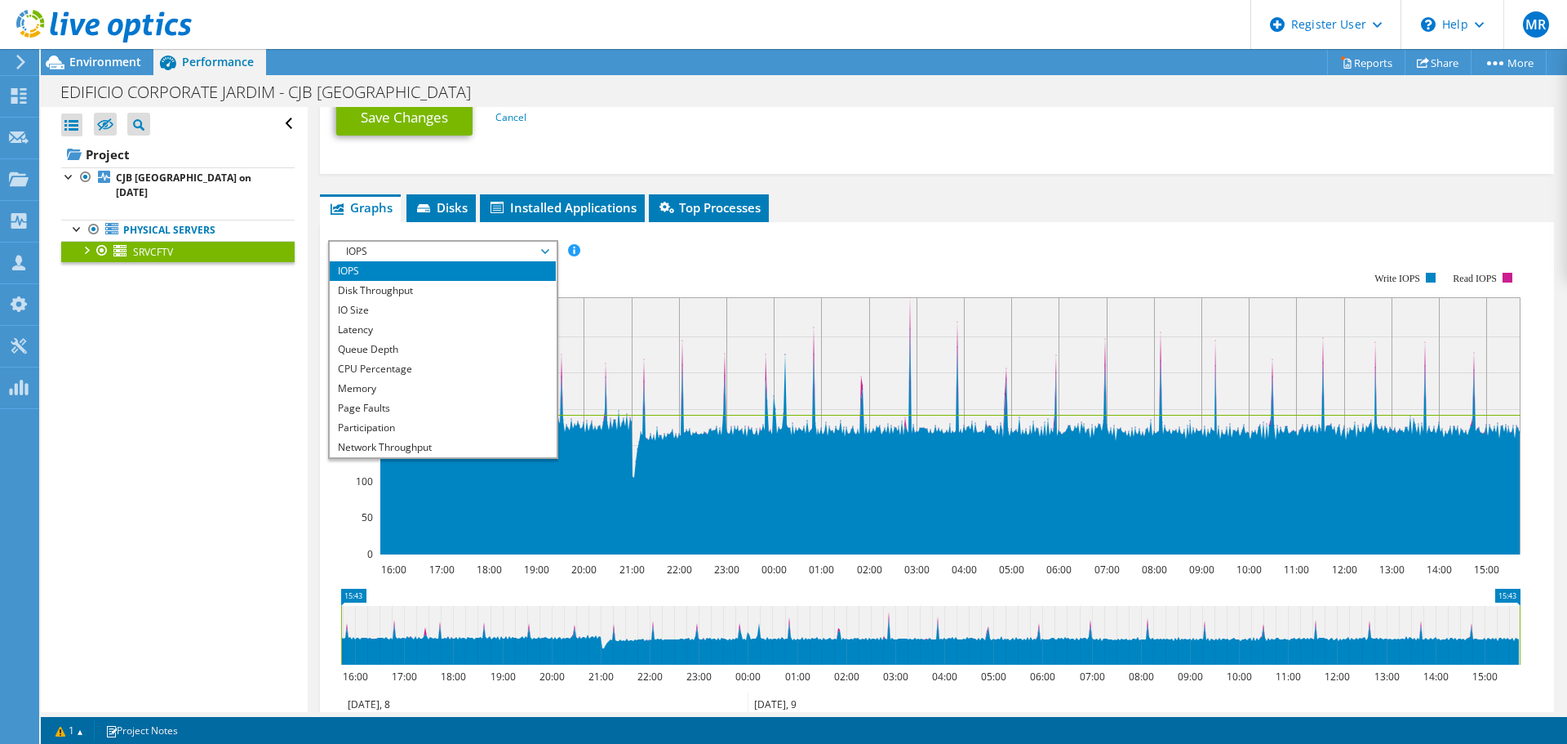
click at [385, 364] on li "CPU Percentage" at bounding box center [443, 369] width 226 height 20
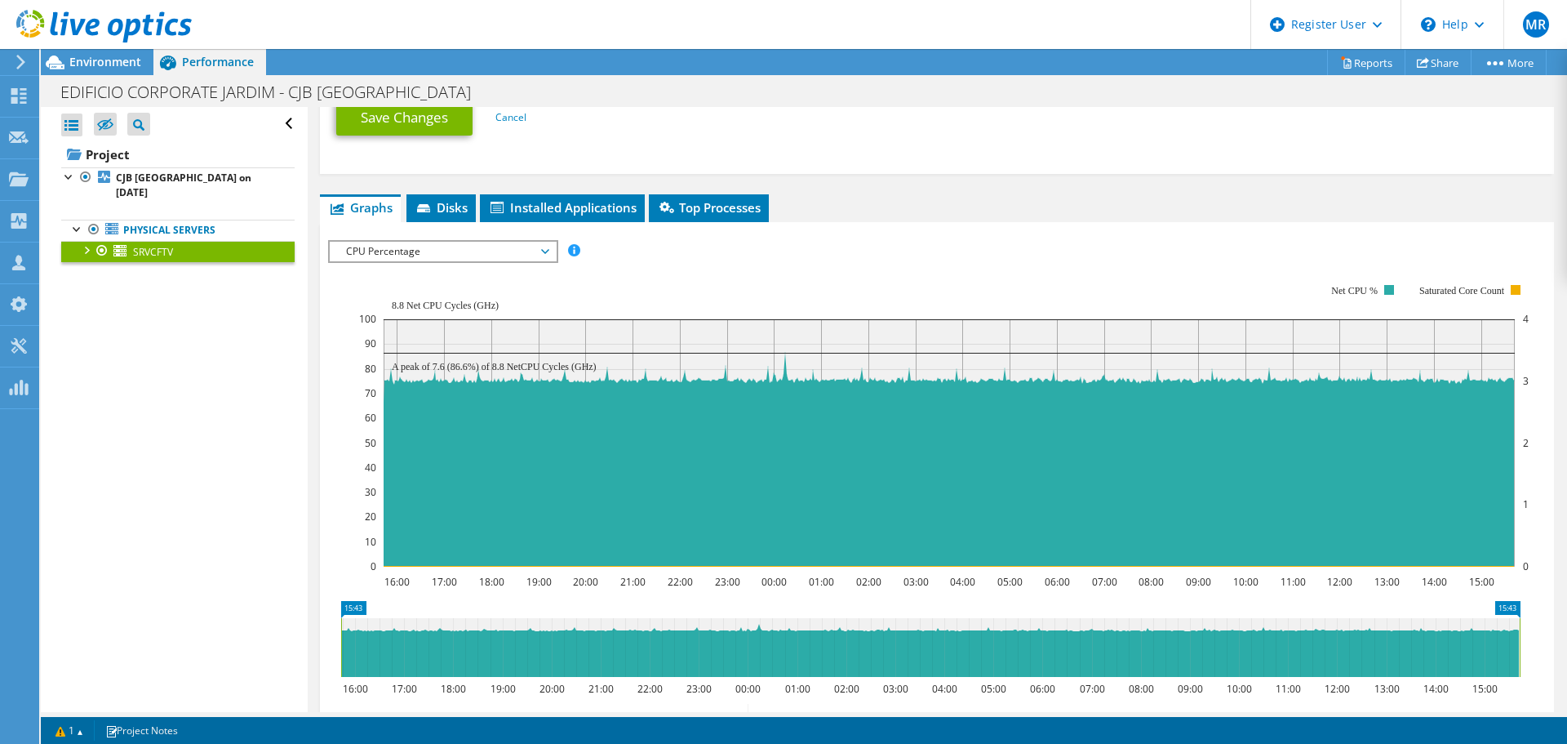
click at [127, 64] on span "Environment" at bounding box center [105, 62] width 72 height 16
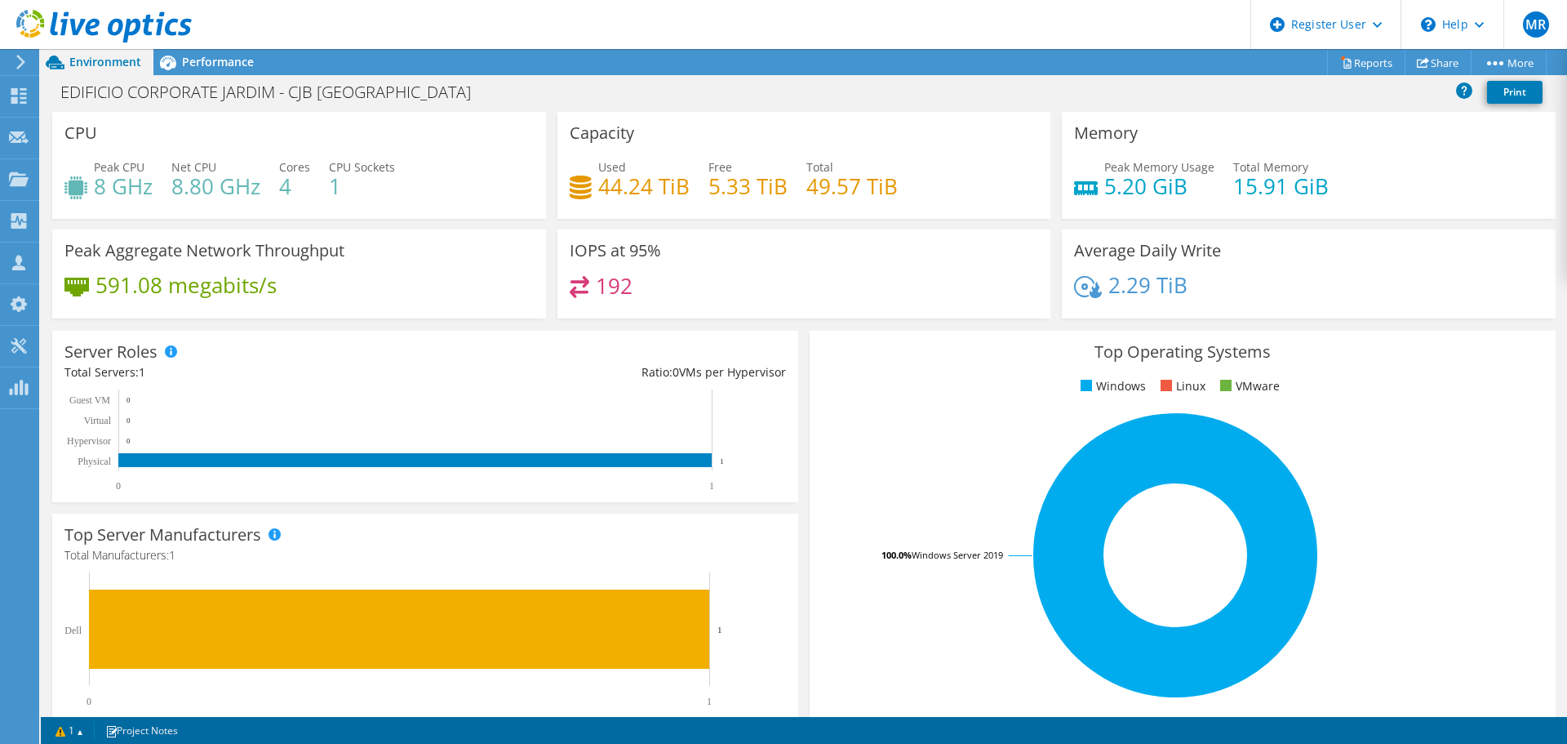
click at [212, 64] on span "Performance" at bounding box center [218, 62] width 72 height 16
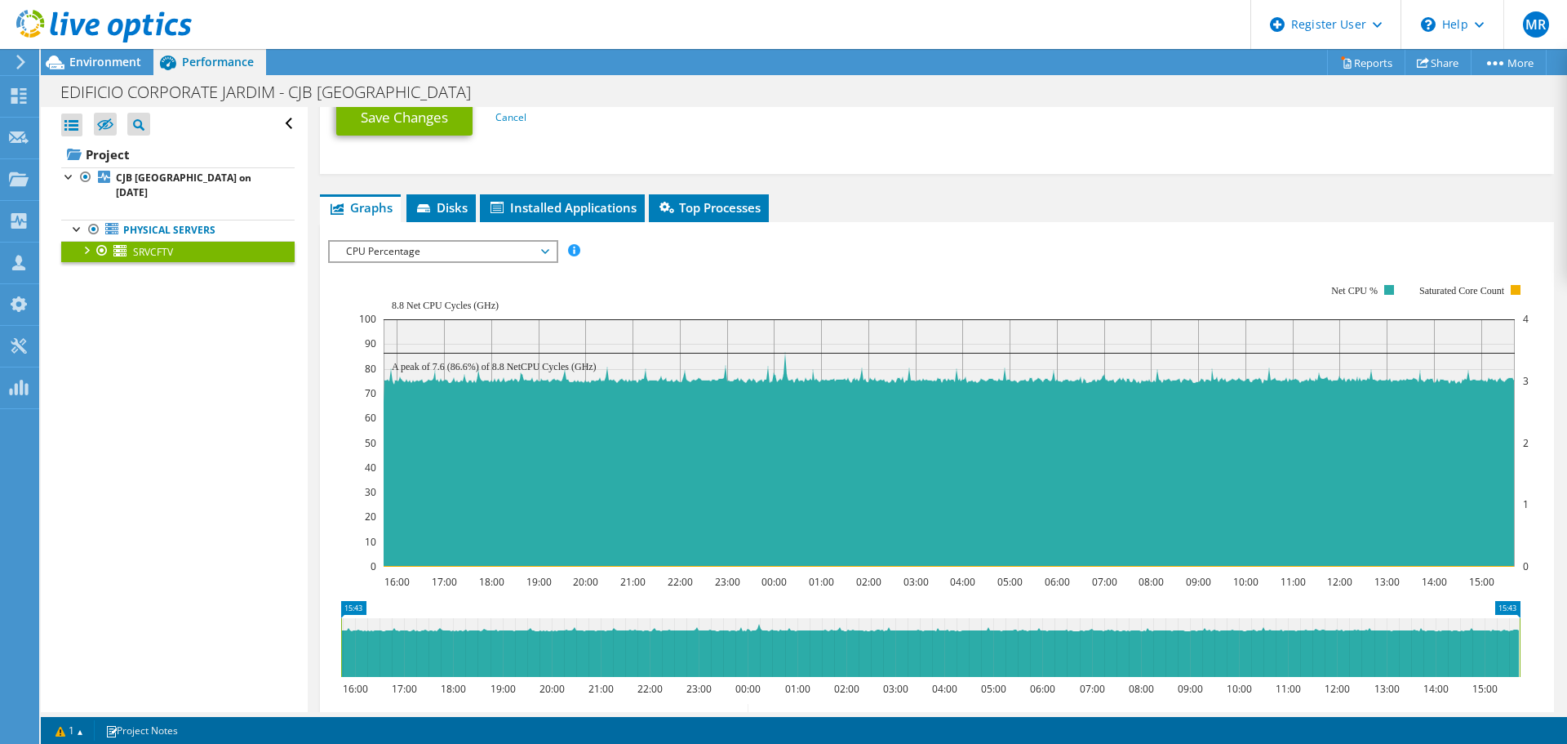
click at [457, 262] on div "CPU Percentage IOPS Disk Throughput IO Size Latency Queue Depth CPU Percentage …" at bounding box center [443, 251] width 230 height 23
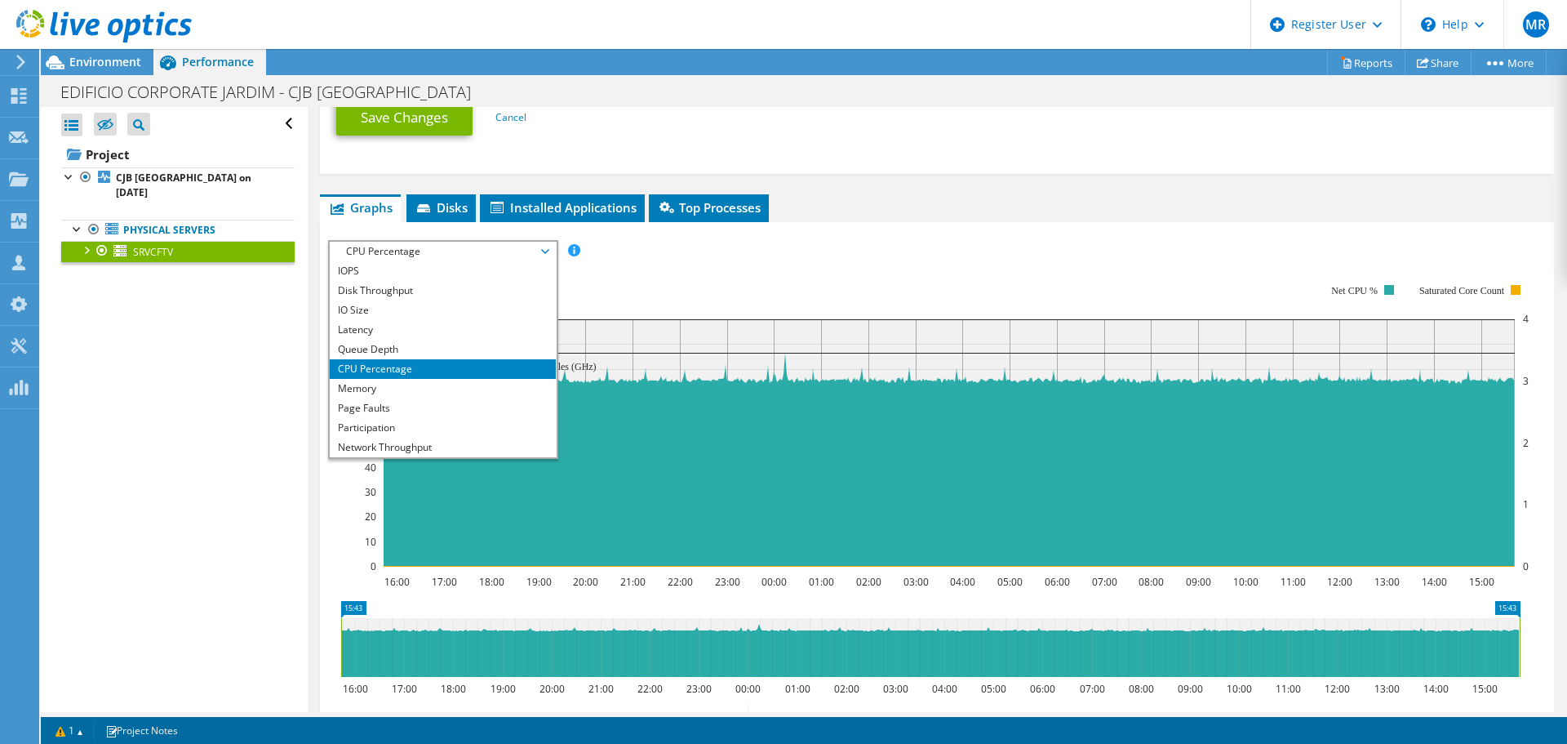
click at [375, 386] on li "Memory" at bounding box center [443, 389] width 226 height 20
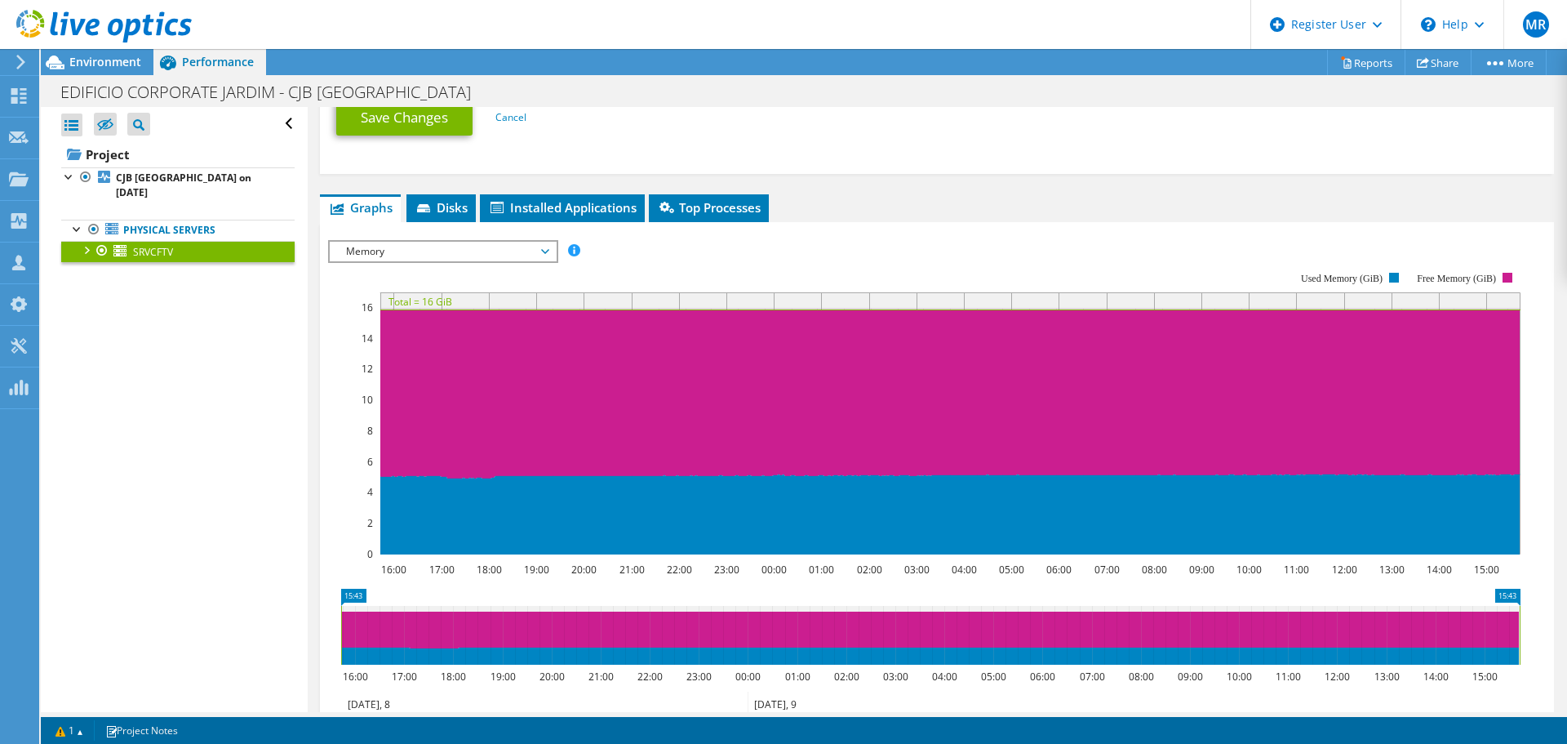
click at [113, 66] on span "Environment" at bounding box center [105, 62] width 72 height 16
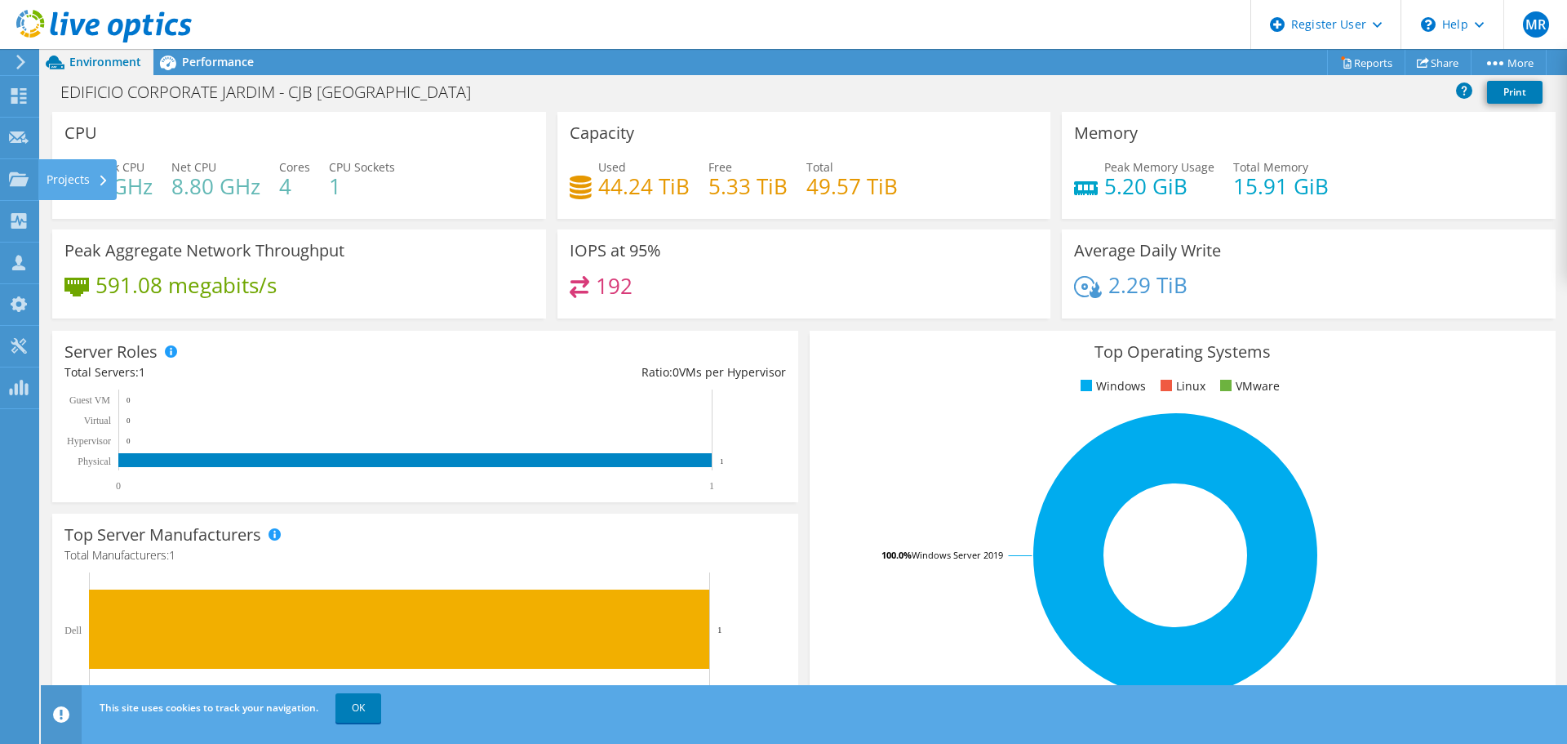
click at [24, 174] on use at bounding box center [19, 178] width 20 height 14
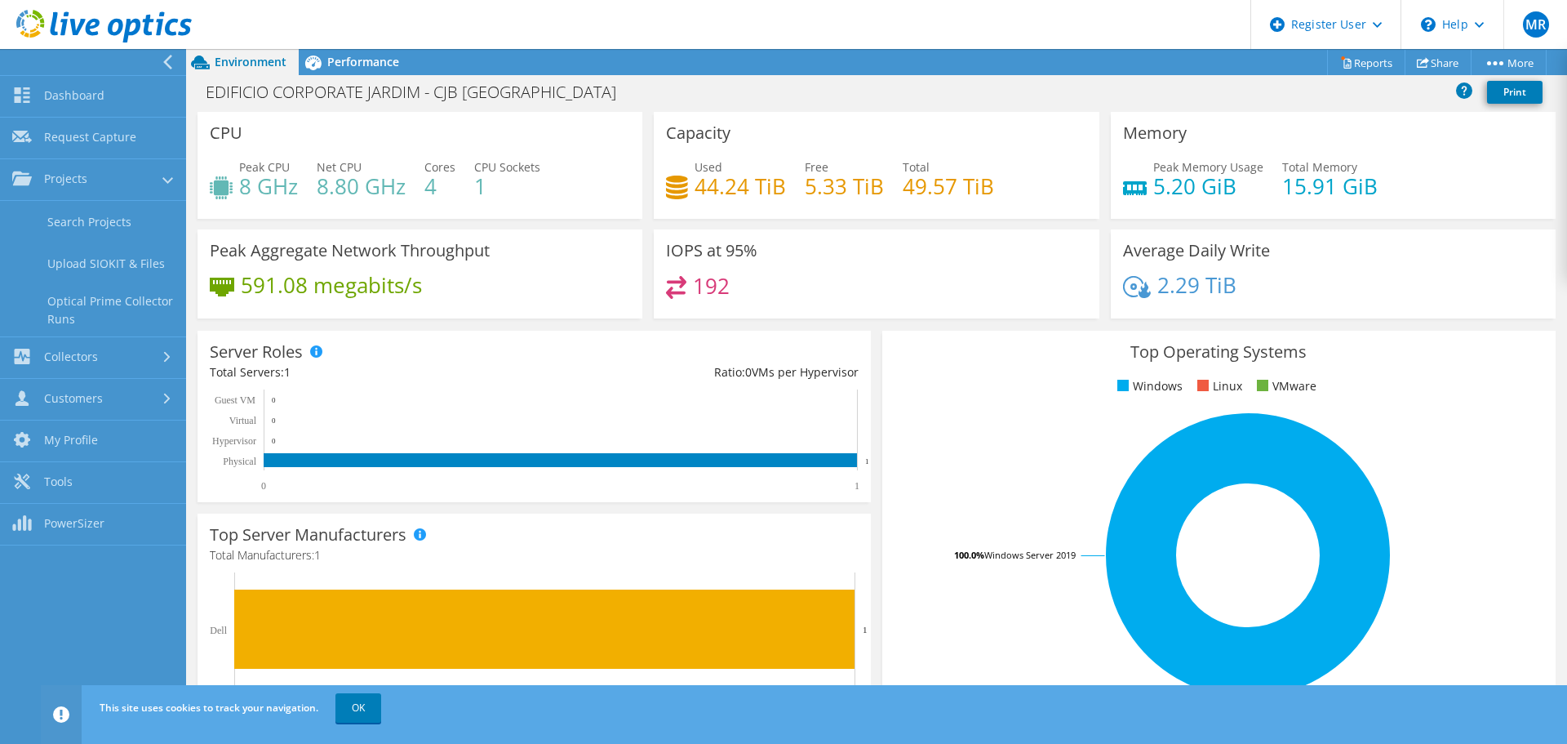
click at [100, 270] on link "Upload SIOKIT & Files" at bounding box center [93, 263] width 186 height 42
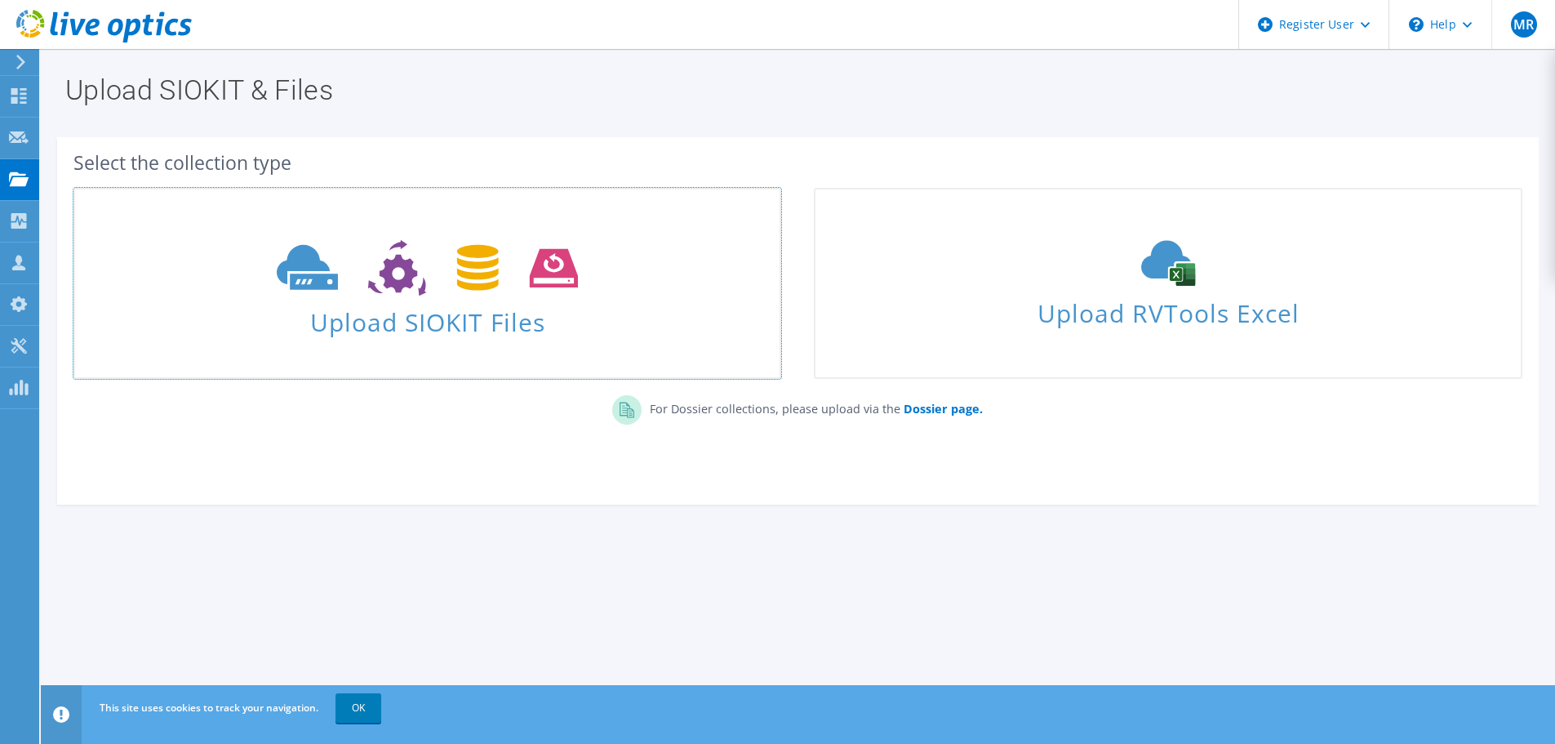
click at [429, 317] on span "Upload SIOKIT Files" at bounding box center [427, 317] width 705 height 35
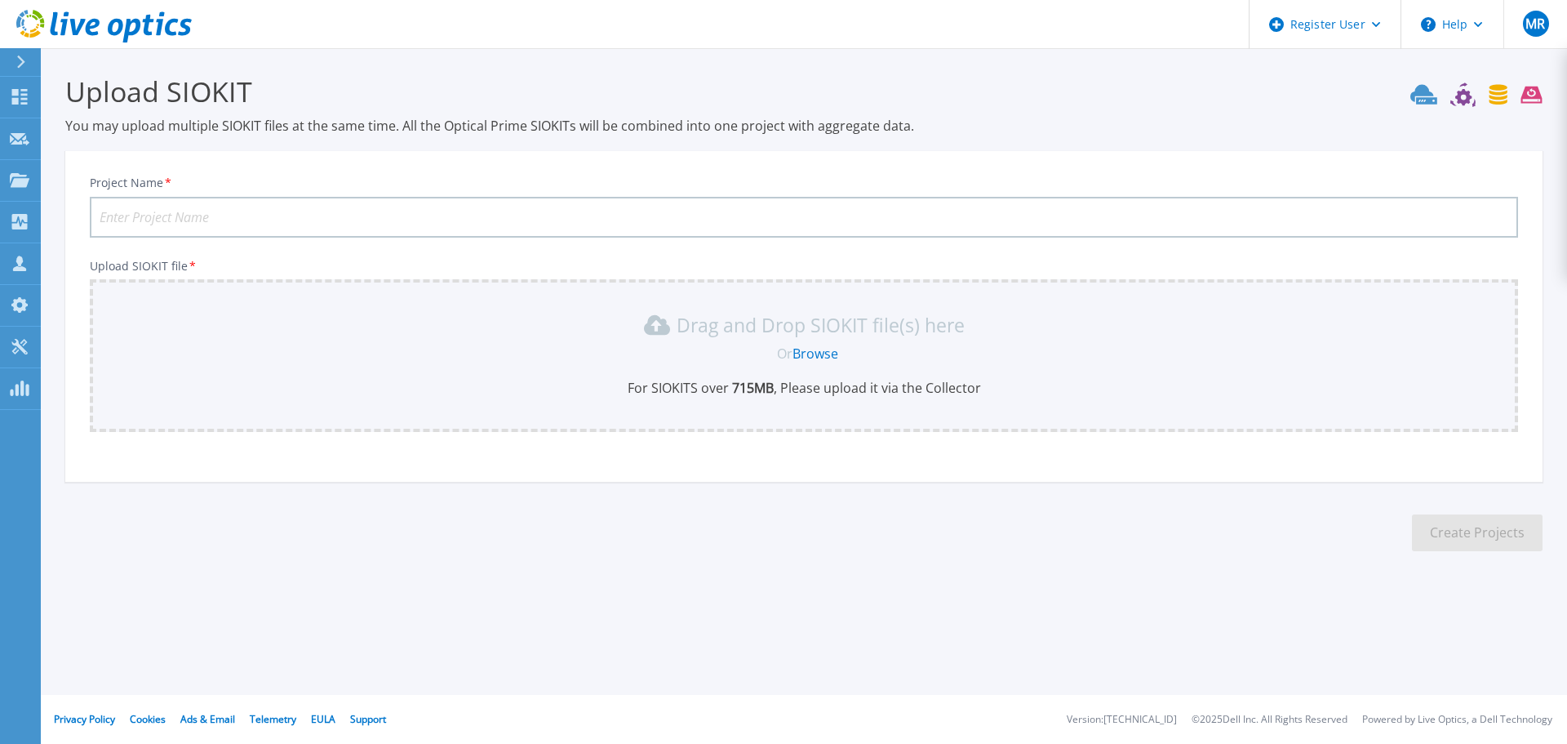
click at [812, 351] on link "Browse" at bounding box center [816, 354] width 46 height 18
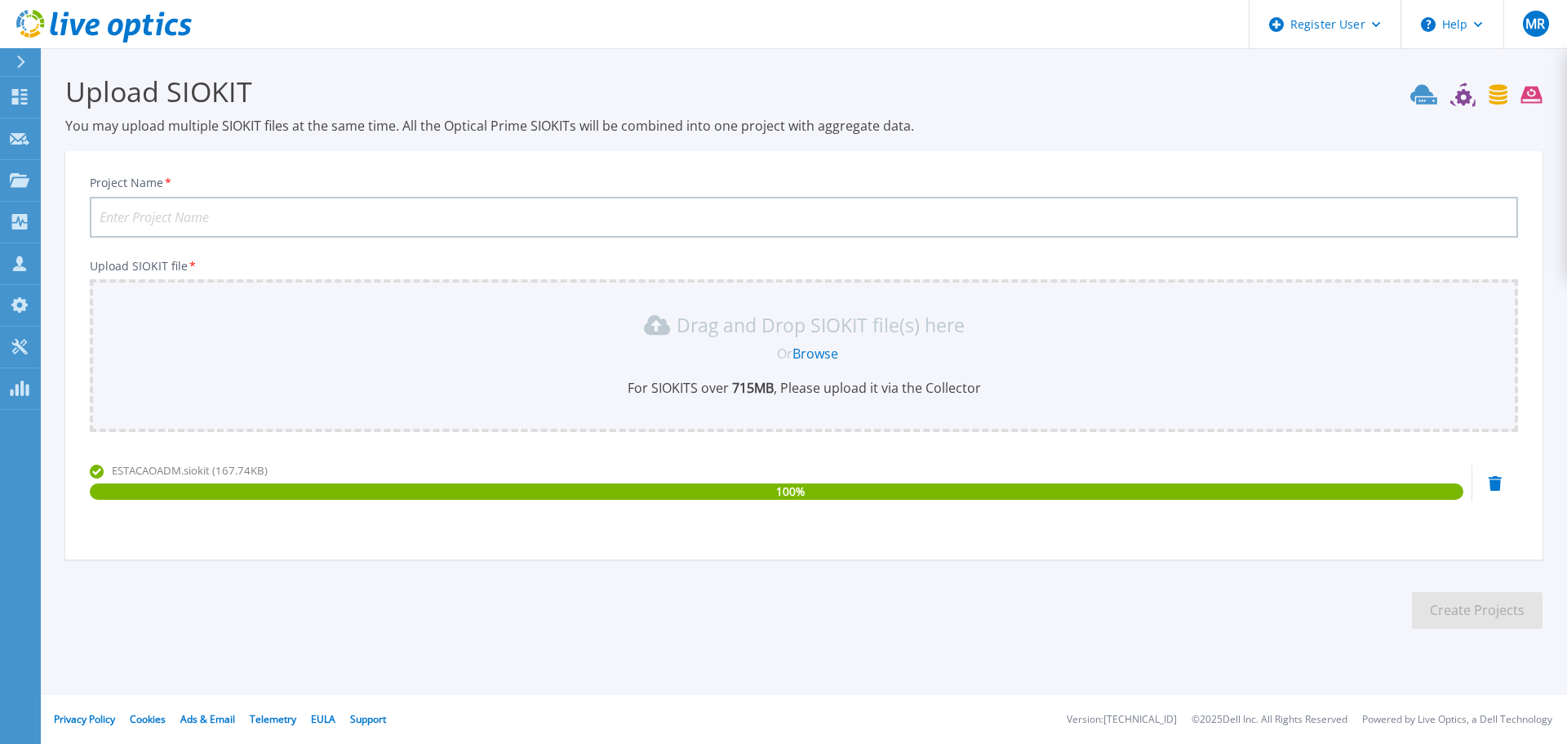
click at [231, 210] on input "Project Name *" at bounding box center [804, 217] width 1429 height 41
paste input "EDIFICIO CORPORATE JARDIM - CJB [GEOGRAPHIC_DATA]"
click at [317, 210] on input "EDIFICIO CORPORATE JARDIM - CJB [GEOGRAPHIC_DATA]" at bounding box center [804, 217] width 1429 height 41
drag, startPoint x: 295, startPoint y: 212, endPoint x: 371, endPoint y: 216, distance: 76.8
click at [371, 216] on input "EDIFICIO CORPORATE JARDIM - CJB [GEOGRAPHIC_DATA]" at bounding box center [804, 217] width 1429 height 41
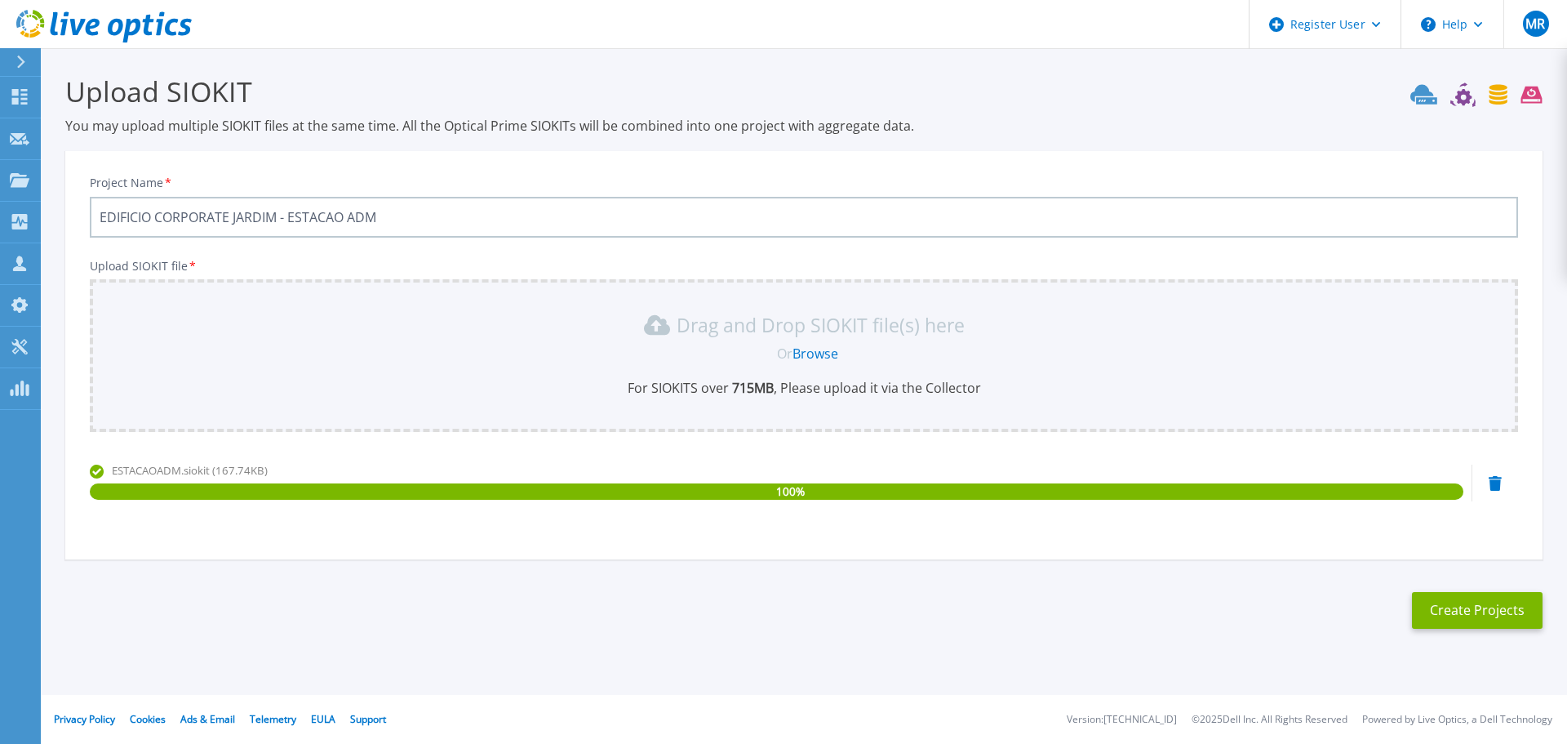
type input "EDIFICIO CORPORATE JARDIM - ESTACAO ADM"
click at [1495, 611] on button "Create Projects" at bounding box center [1477, 610] width 131 height 37
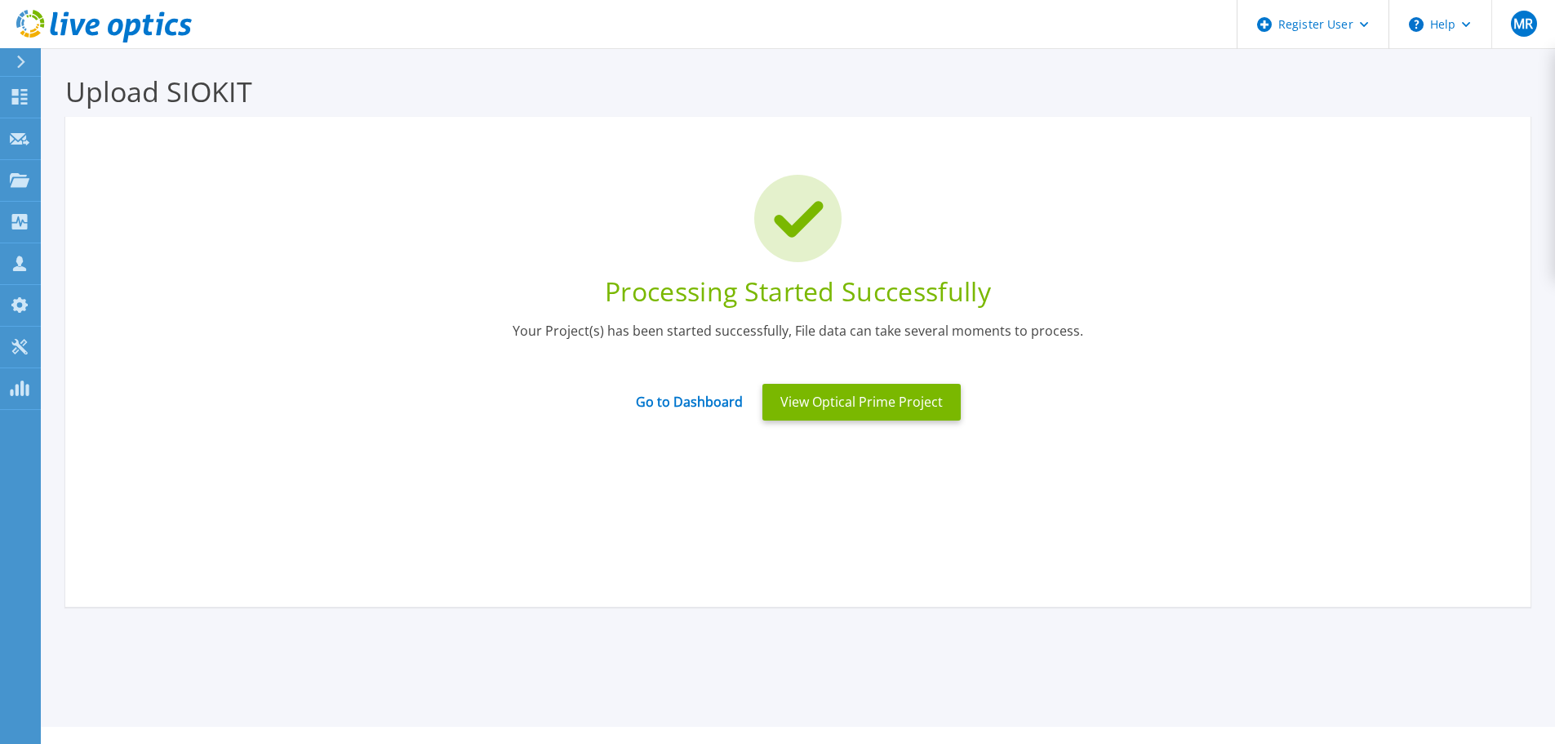
click at [827, 398] on button "View Optical Prime Project" at bounding box center [862, 402] width 198 height 37
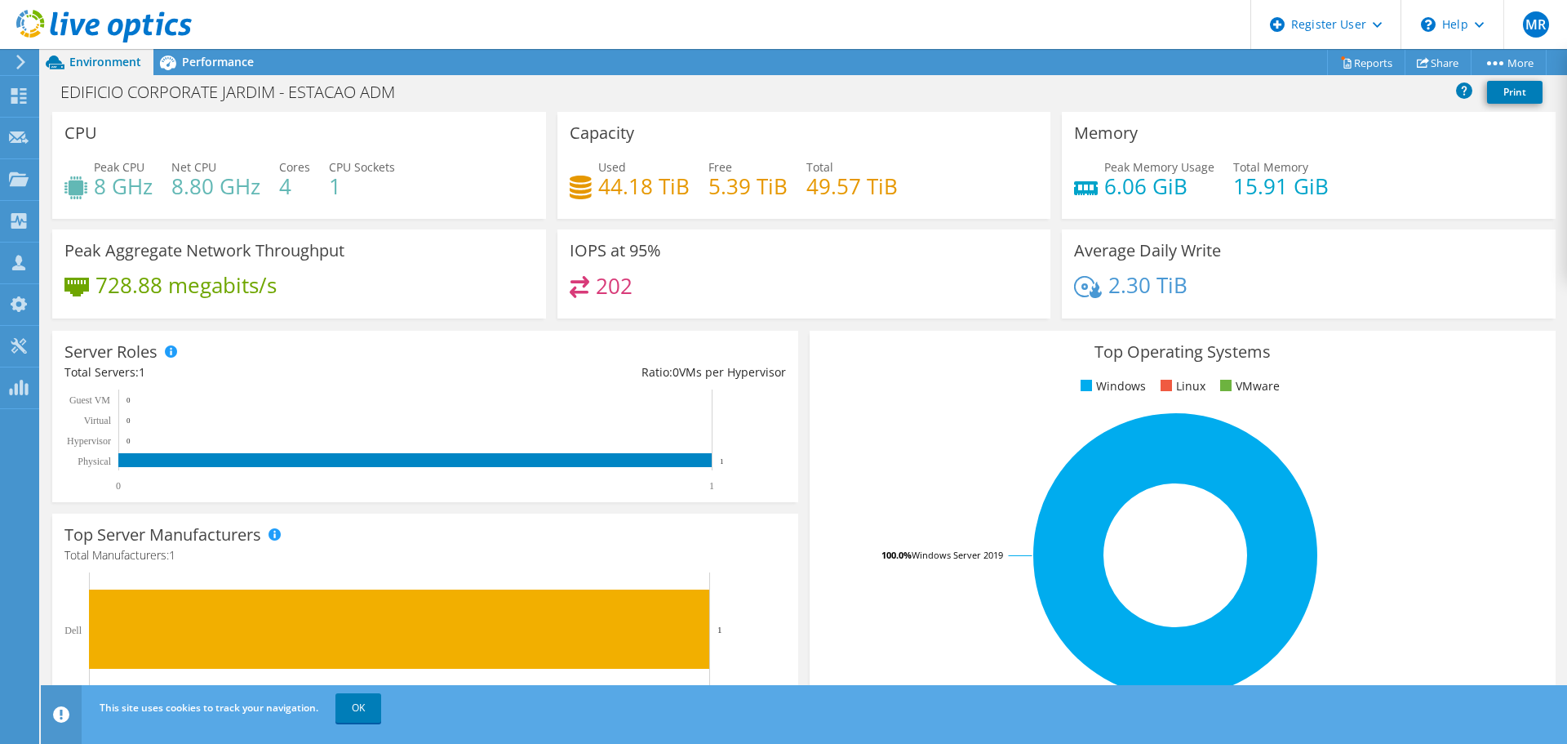
click at [205, 64] on span "Performance" at bounding box center [218, 62] width 72 height 16
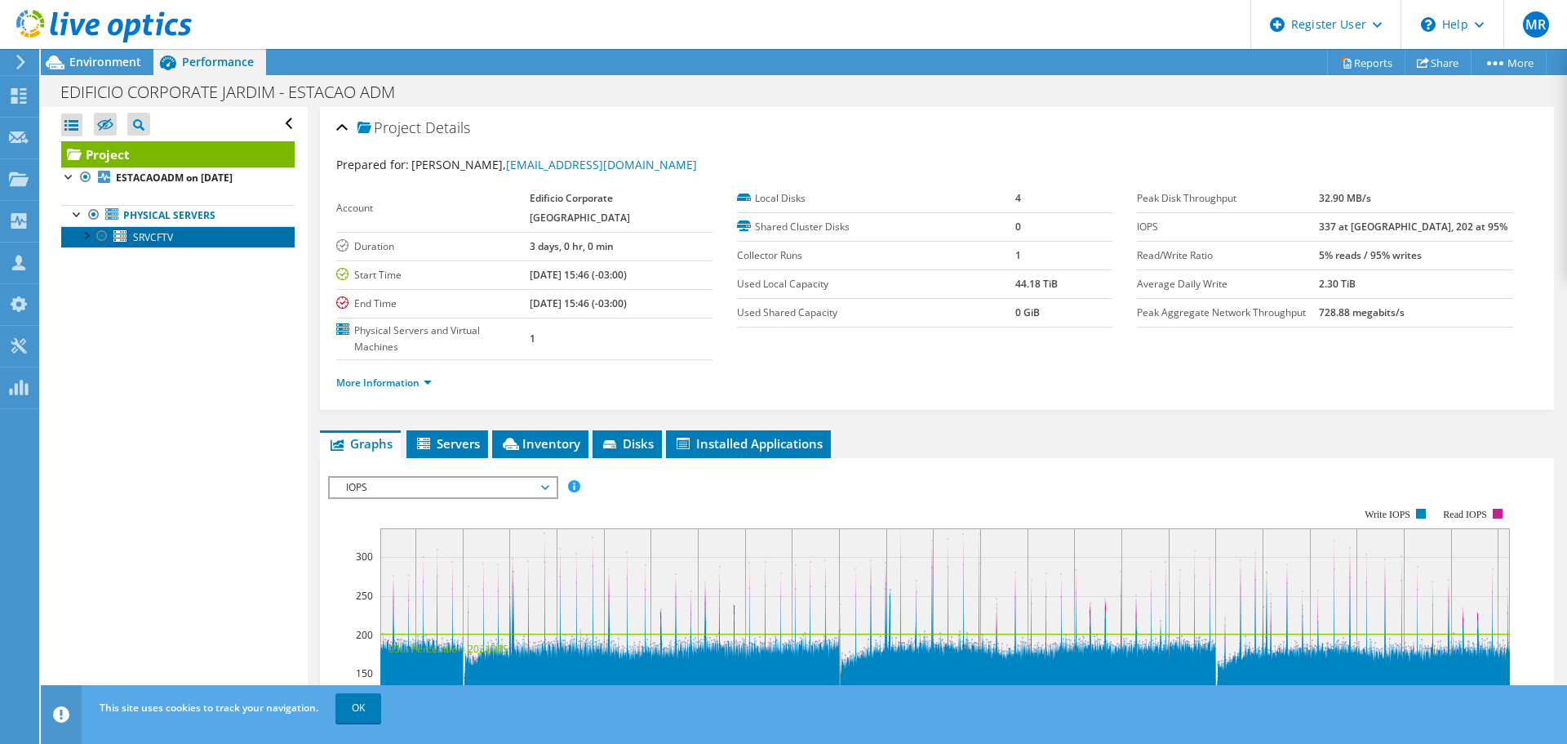
click at [149, 242] on span "SRVCFTV" at bounding box center [153, 237] width 40 height 14
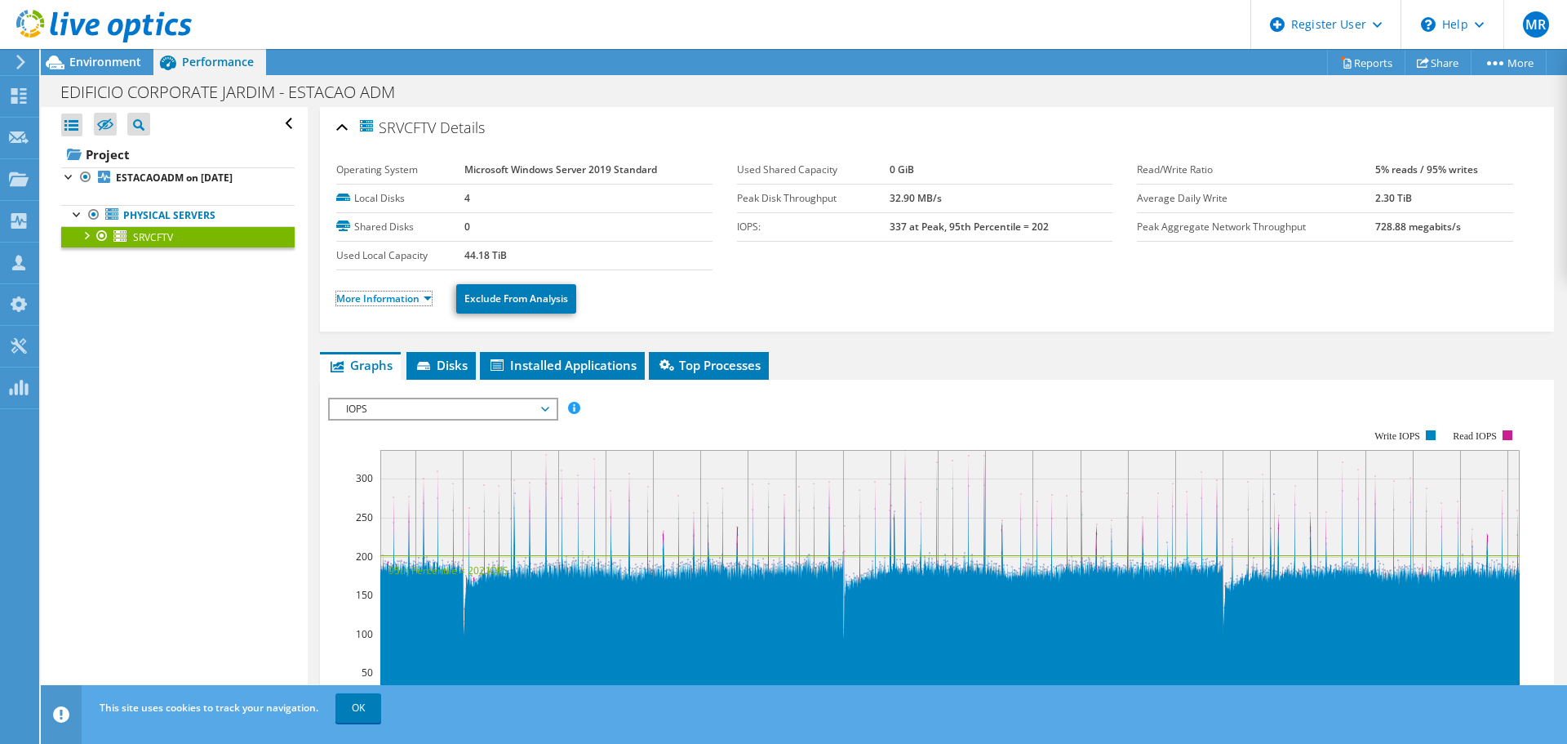
click at [385, 298] on link "More Information" at bounding box center [384, 298] width 96 height 14
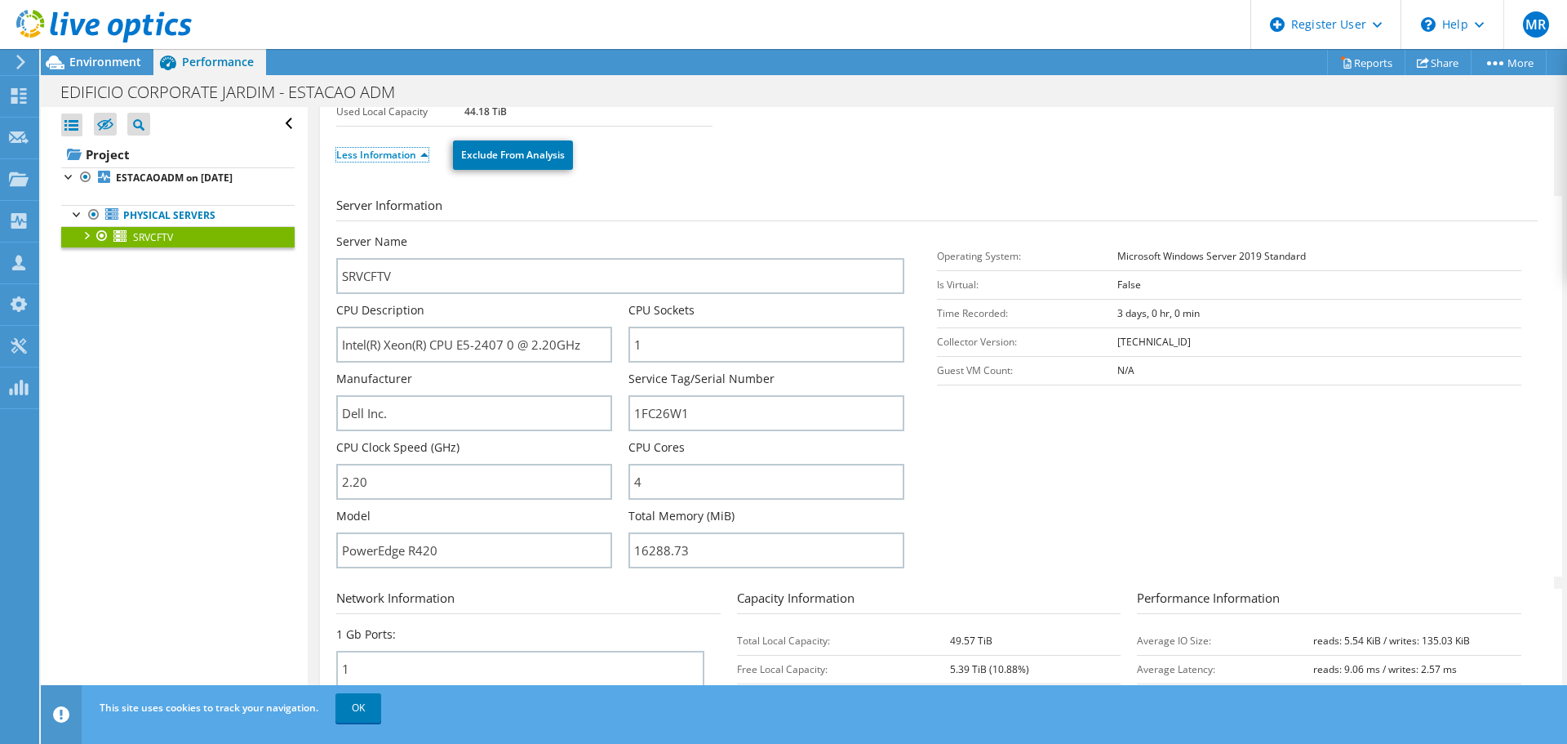
scroll to position [163, 0]
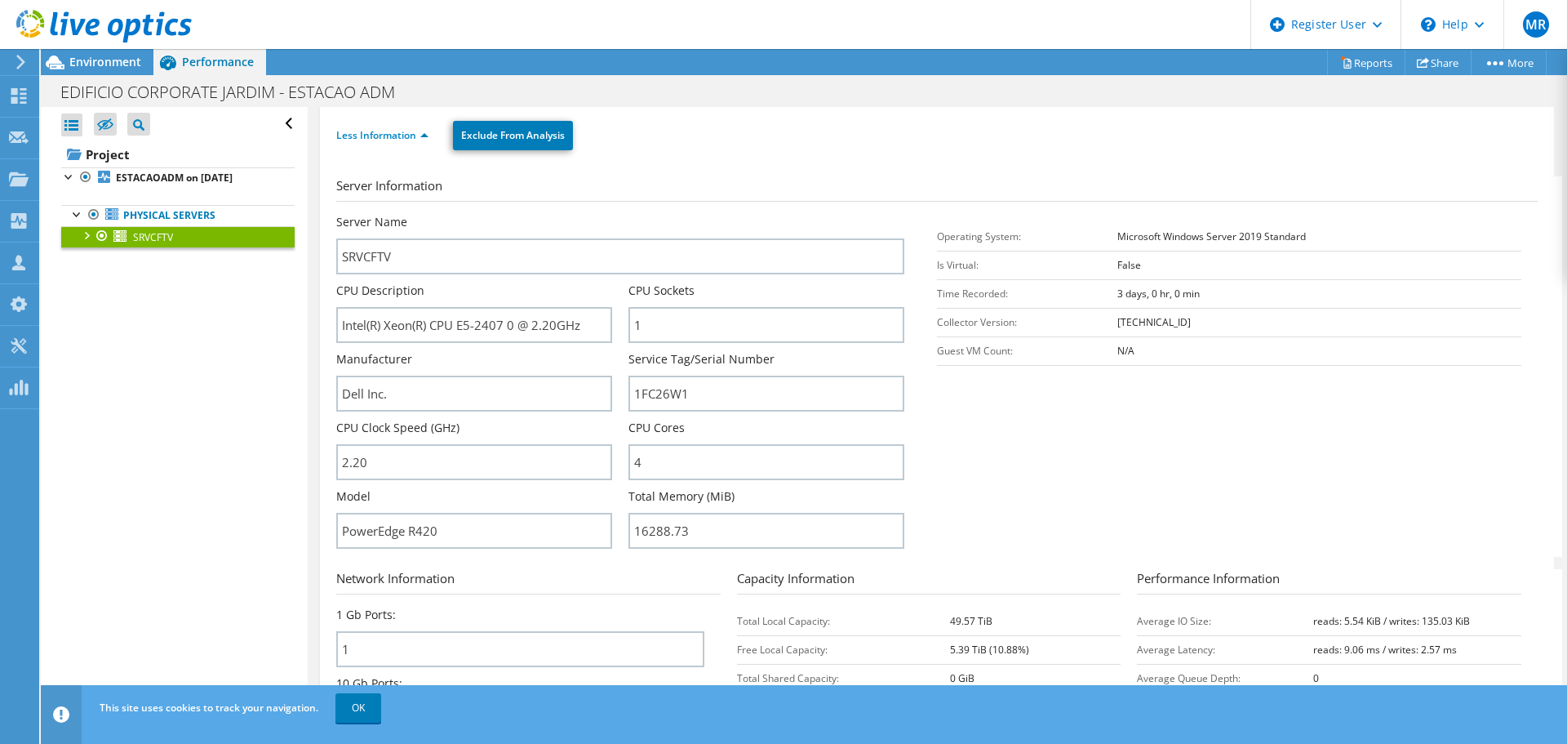
click at [96, 64] on span "Environment" at bounding box center [105, 62] width 72 height 16
